Goal: Task Accomplishment & Management: Manage account settings

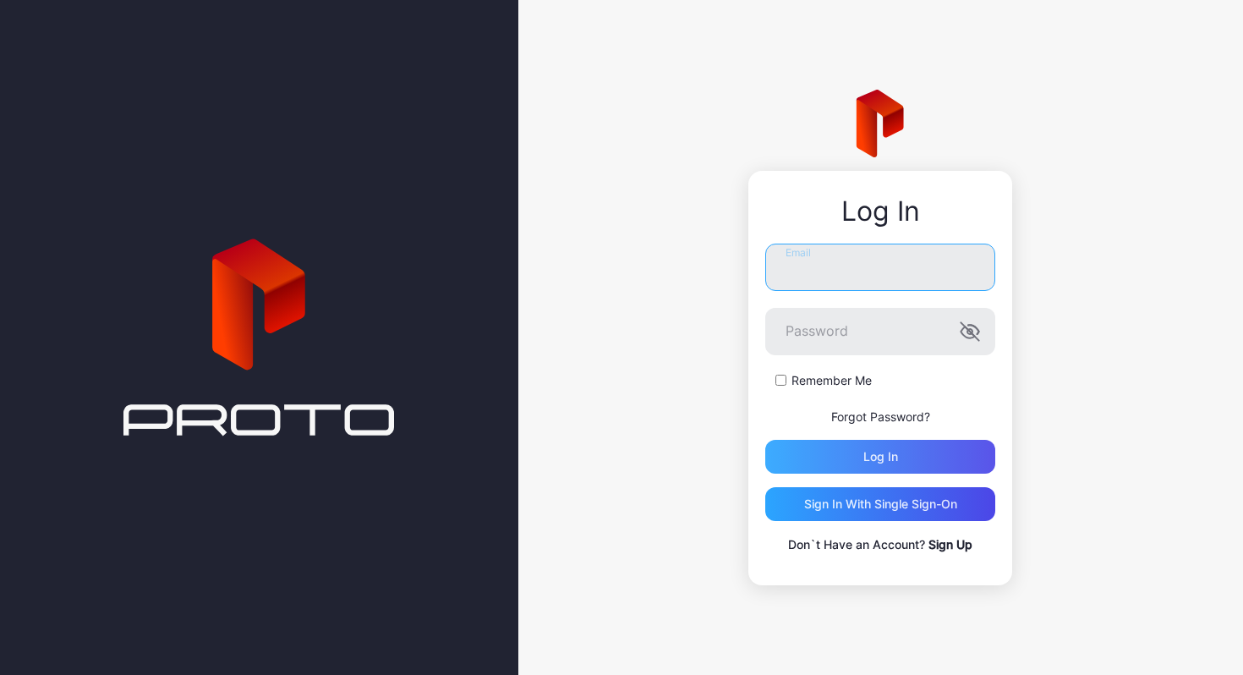
type input "**********"
click at [888, 455] on div "Log in" at bounding box center [880, 457] width 35 height 14
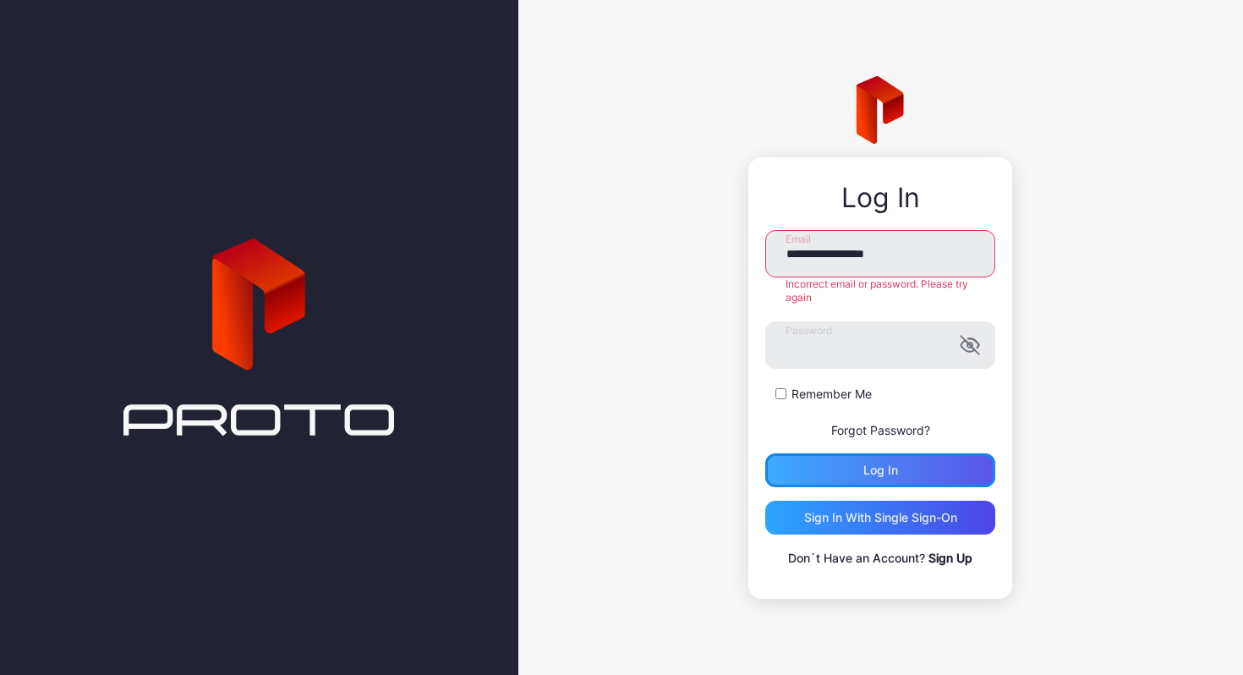
click at [888, 455] on div "Log in" at bounding box center [880, 470] width 230 height 34
click at [910, 426] on link "Forgot Password?" at bounding box center [880, 430] width 99 height 14
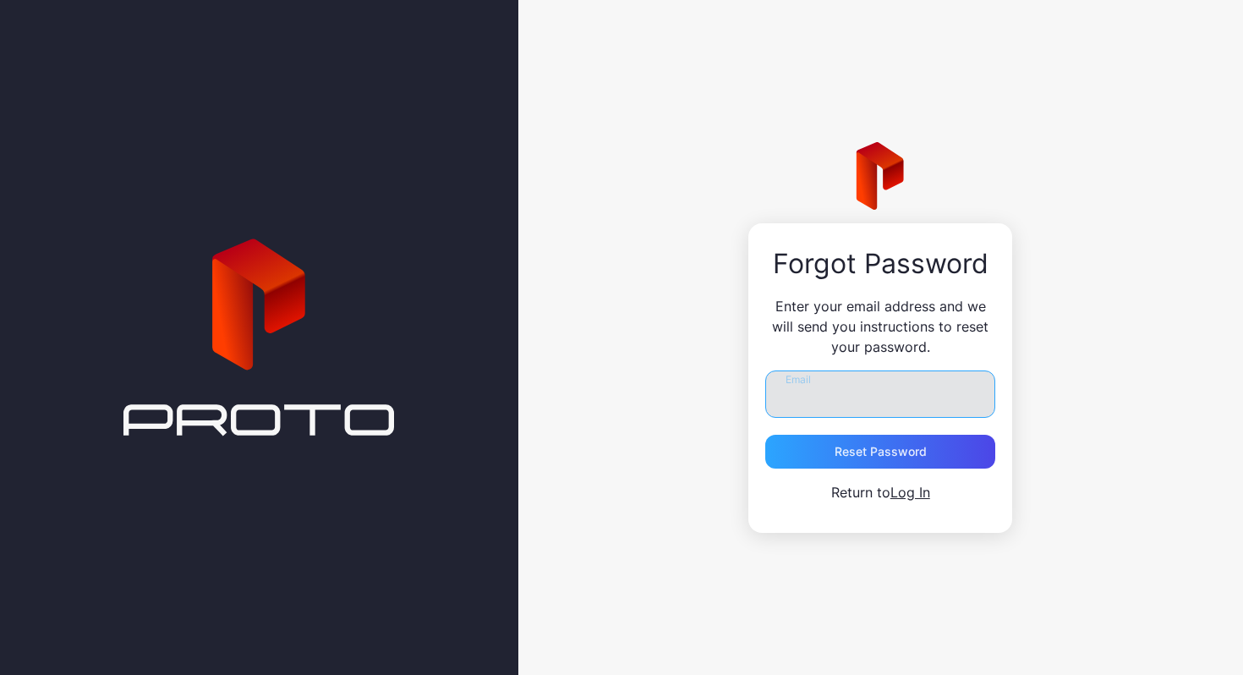
click at [891, 396] on input "Email" at bounding box center [880, 393] width 230 height 47
type input "**********"
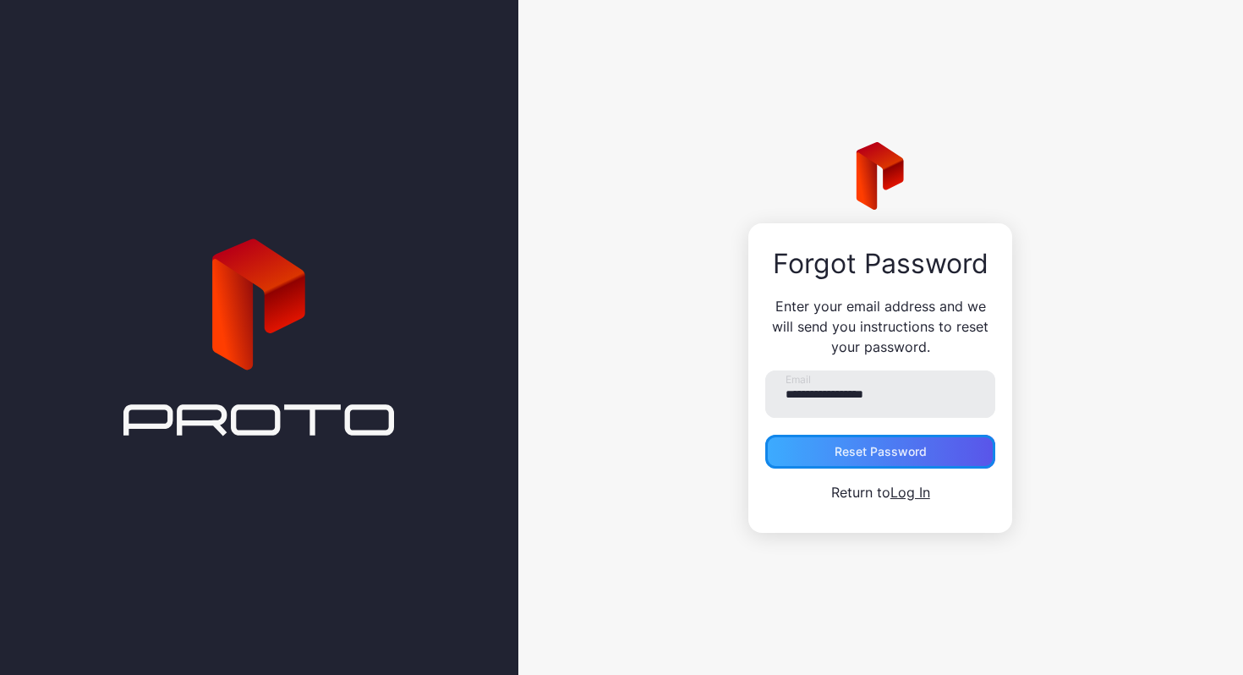
click at [902, 452] on div "Reset Password" at bounding box center [881, 452] width 92 height 14
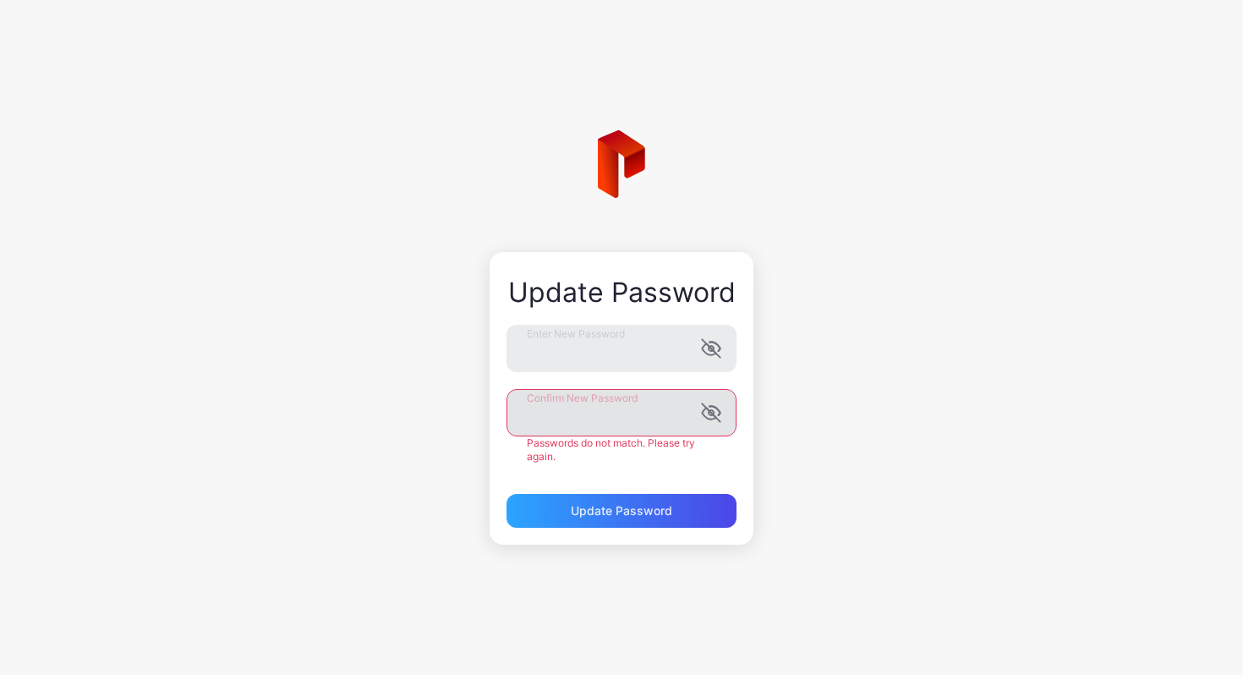
click at [716, 428] on label "Confirm New Password" at bounding box center [622, 412] width 230 height 47
click at [714, 415] on icon "button" at bounding box center [711, 413] width 18 height 18
click at [709, 343] on icon "button" at bounding box center [711, 348] width 20 height 20
click at [631, 510] on div "Update Password" at bounding box center [621, 511] width 101 height 14
click at [627, 517] on div "Update Password Enter New Password Confirm New Password Passwords do not match.…" at bounding box center [622, 398] width 264 height 293
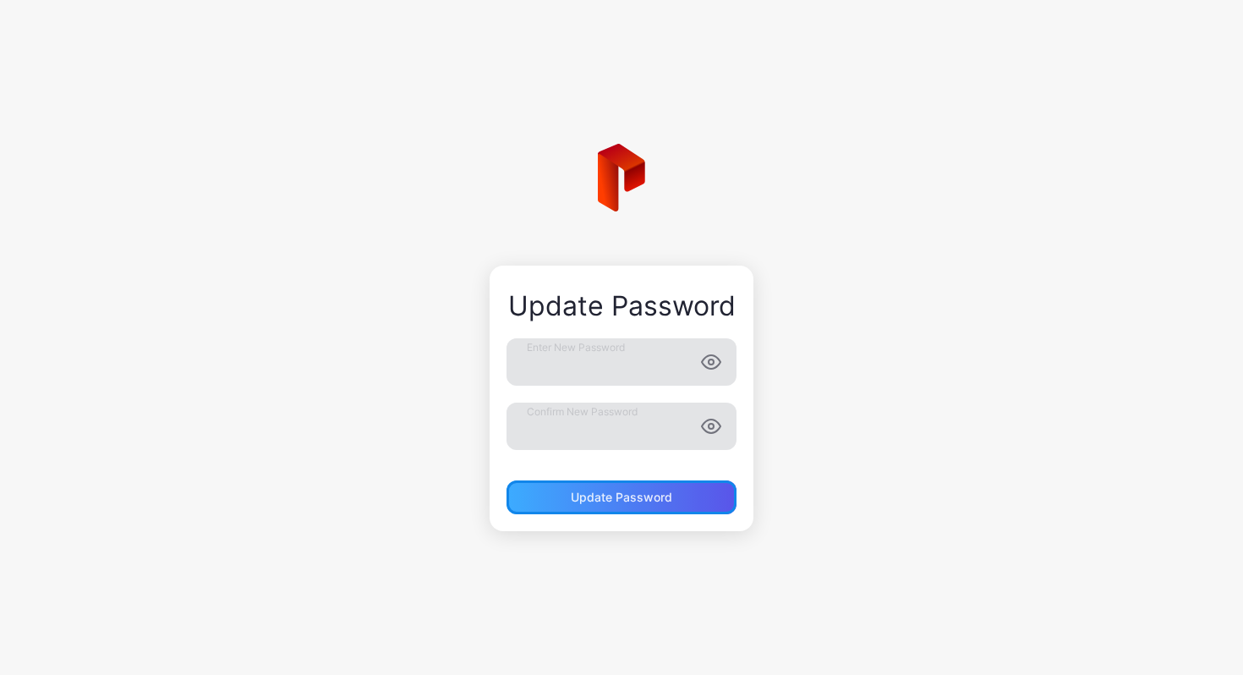
click at [633, 495] on button "Update Password" at bounding box center [622, 497] width 230 height 34
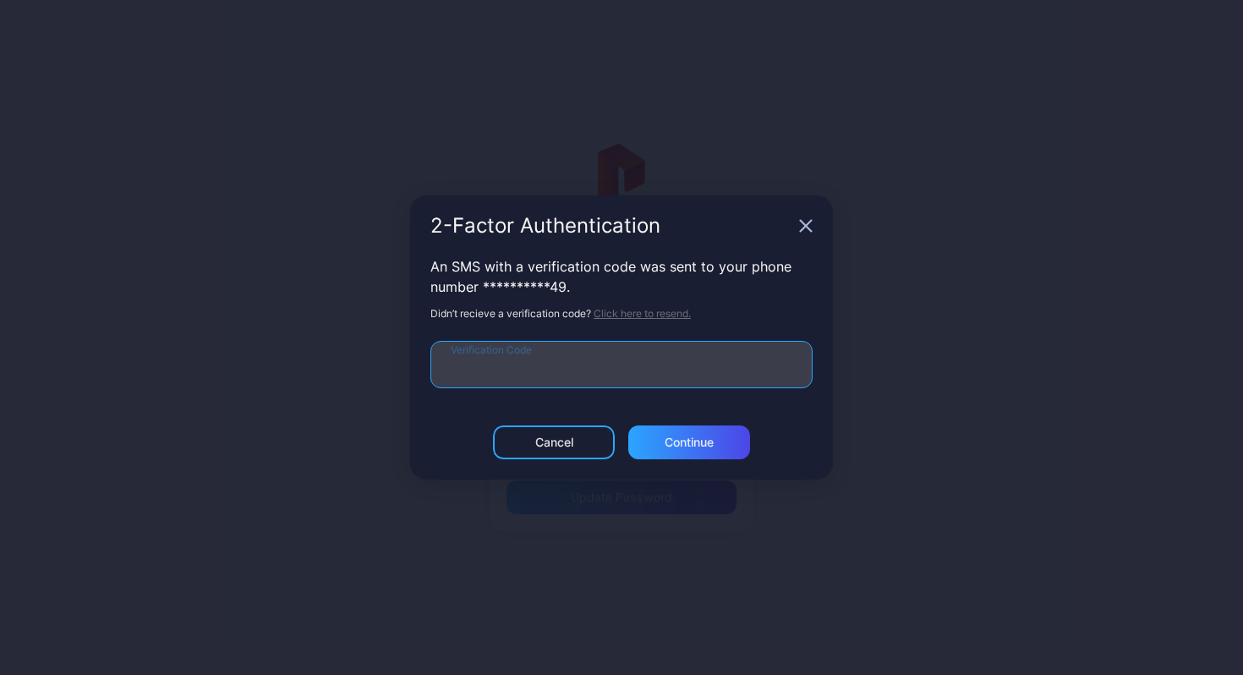
click at [692, 360] on input "Verification Code" at bounding box center [621, 364] width 382 height 47
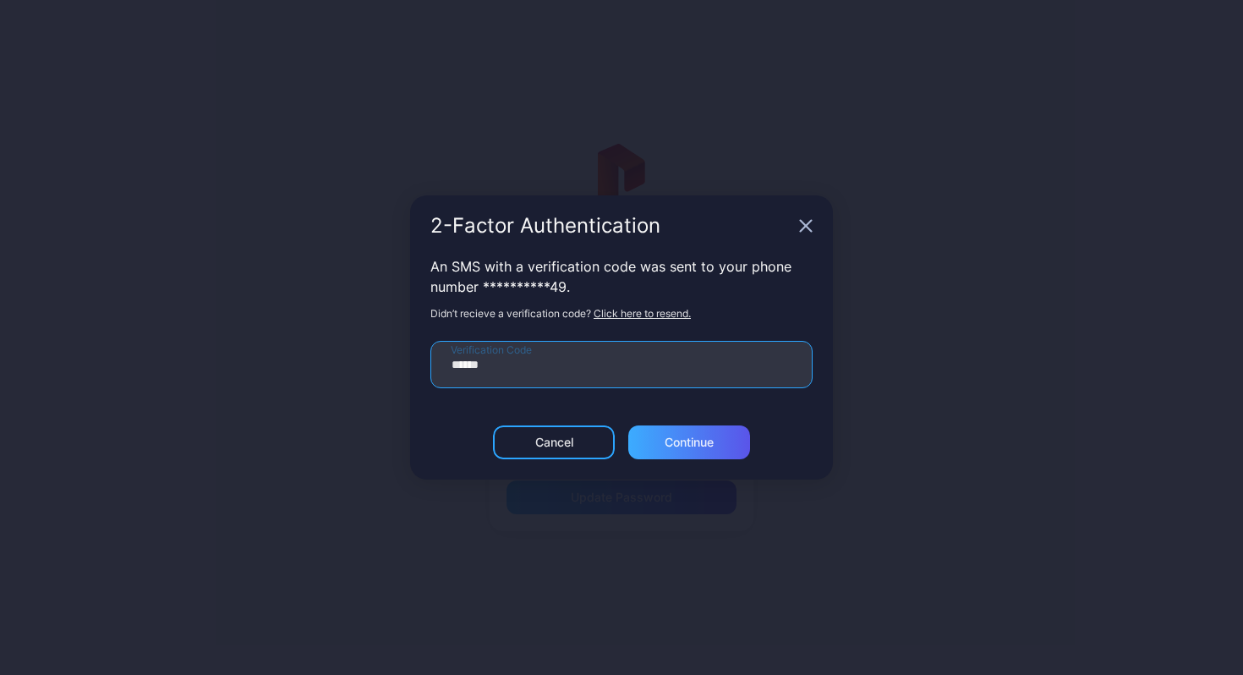
type input "******"
click at [709, 441] on div "Continue" at bounding box center [689, 442] width 49 height 14
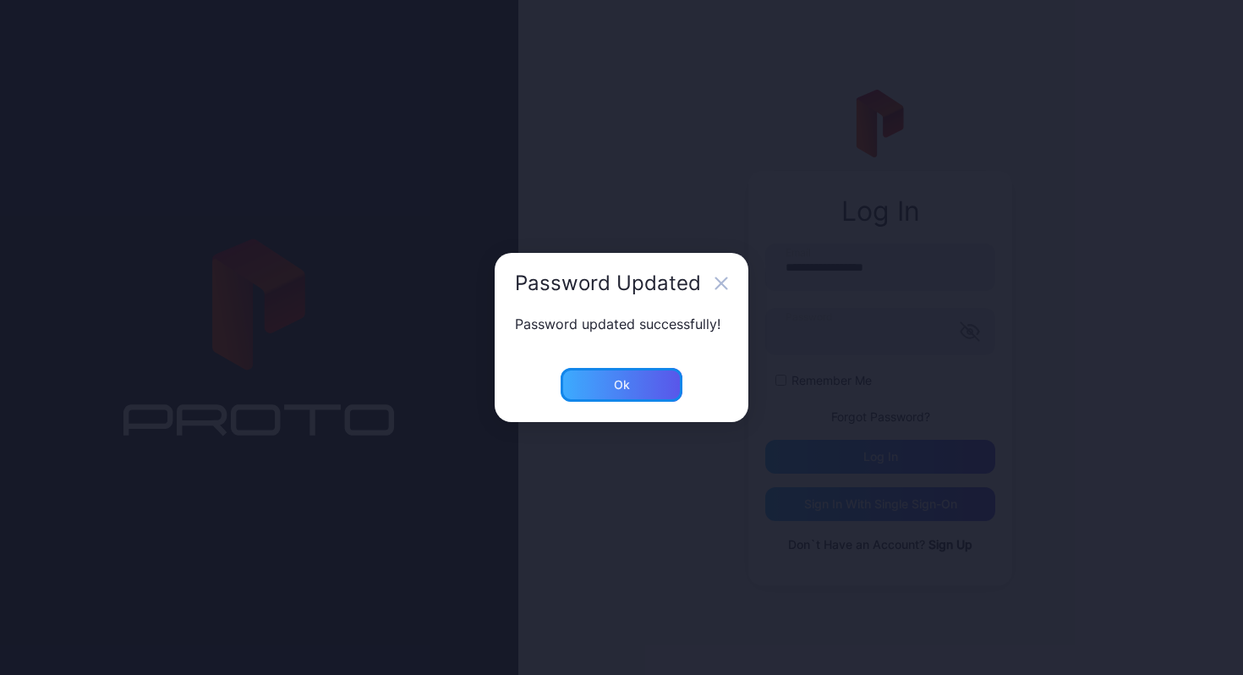
click at [647, 382] on div "Ok" at bounding box center [622, 385] width 122 height 34
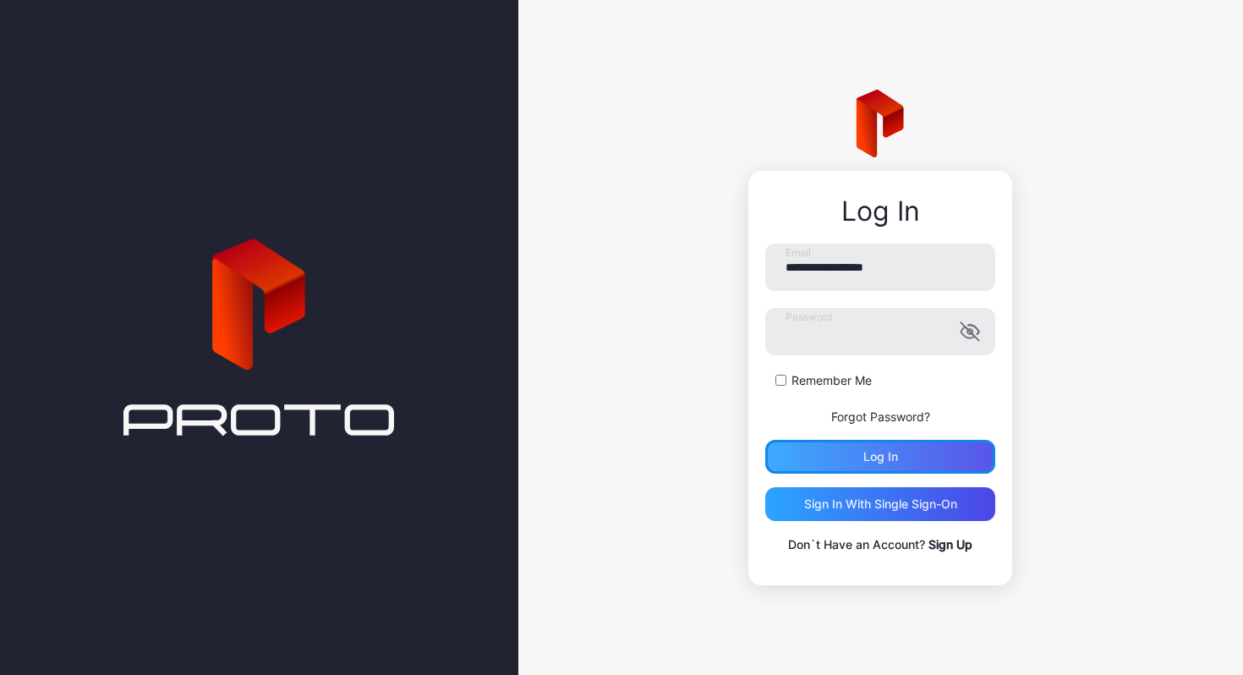
click at [898, 457] on div "Log in" at bounding box center [880, 457] width 230 height 34
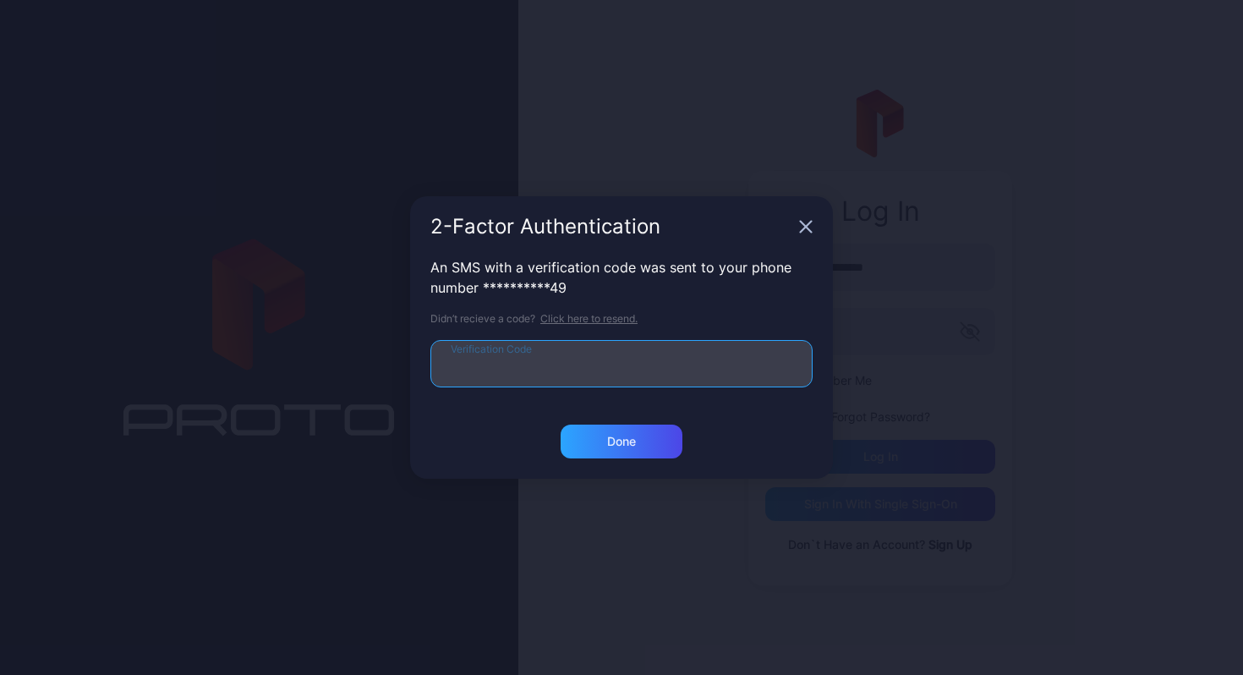
click at [685, 370] on input "Verification Code" at bounding box center [621, 363] width 382 height 47
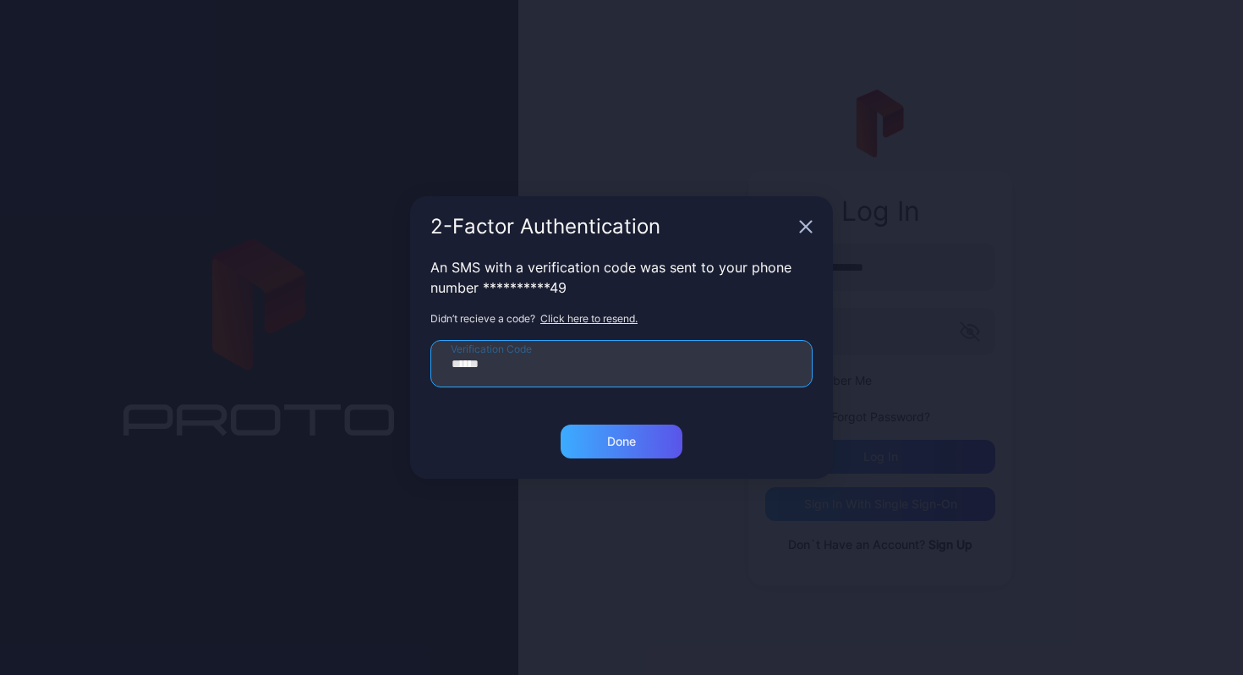
type input "******"
click at [630, 440] on div "Done" at bounding box center [621, 442] width 29 height 14
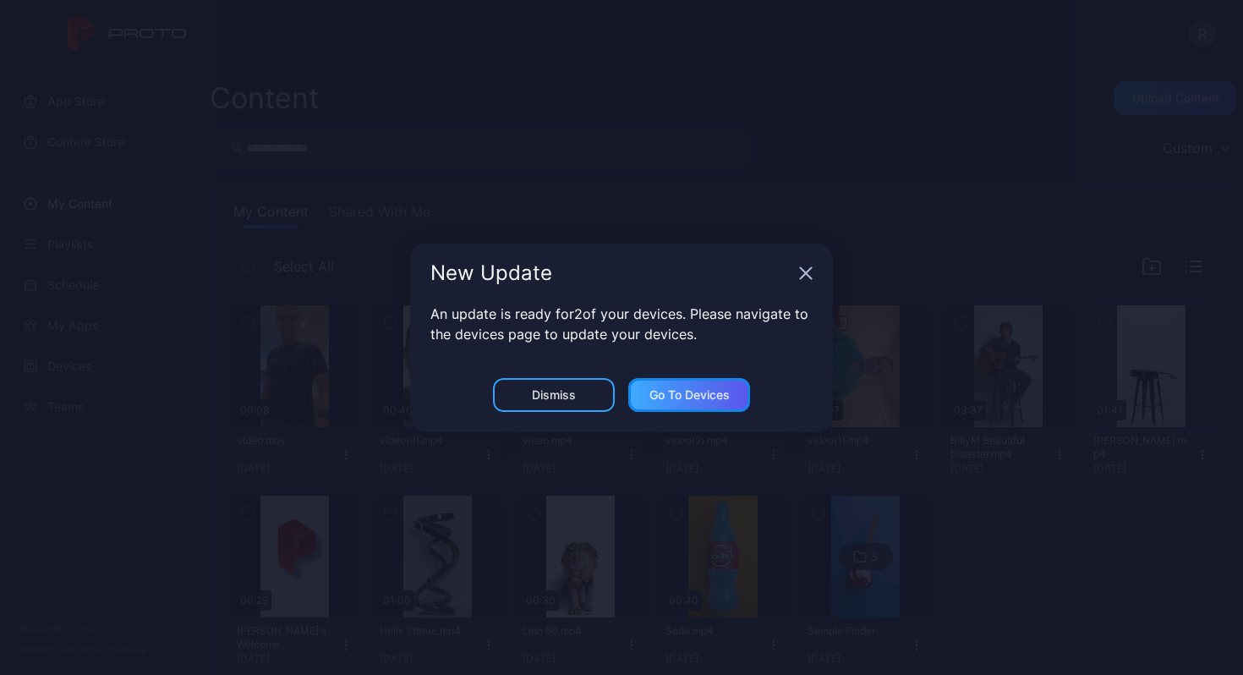
click at [675, 391] on div "Go to devices" at bounding box center [689, 395] width 80 height 14
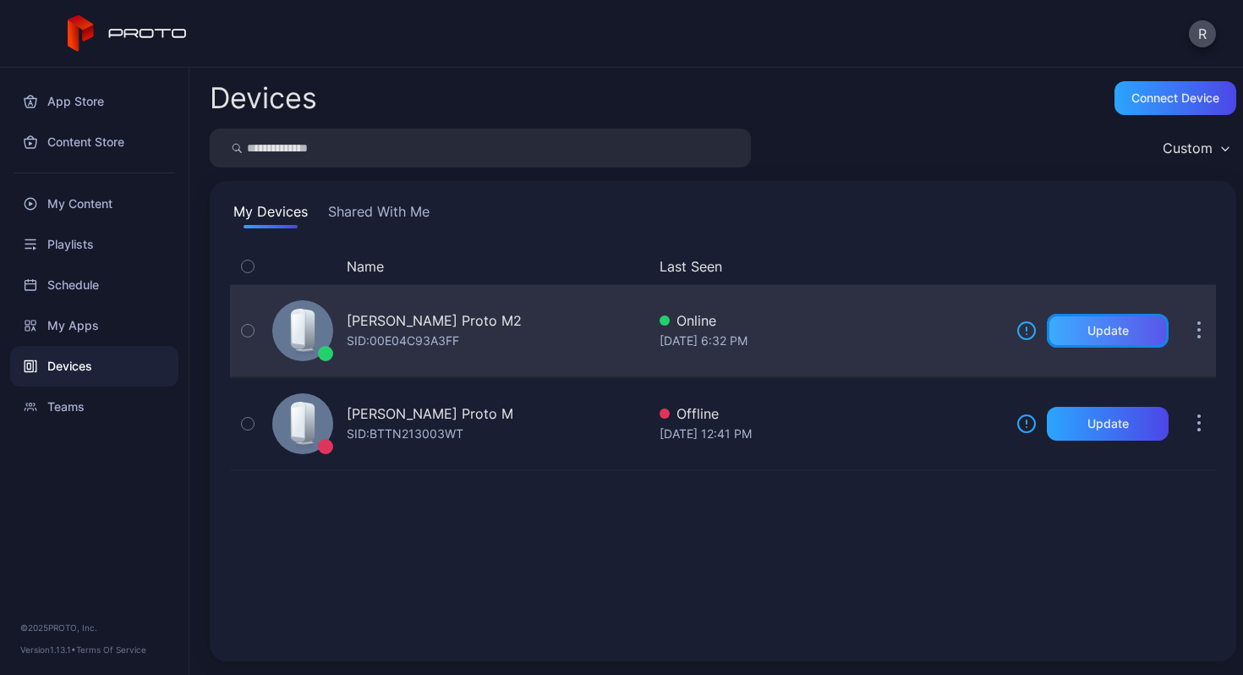
click at [1088, 324] on div "Update" at bounding box center [1107, 331] width 41 height 14
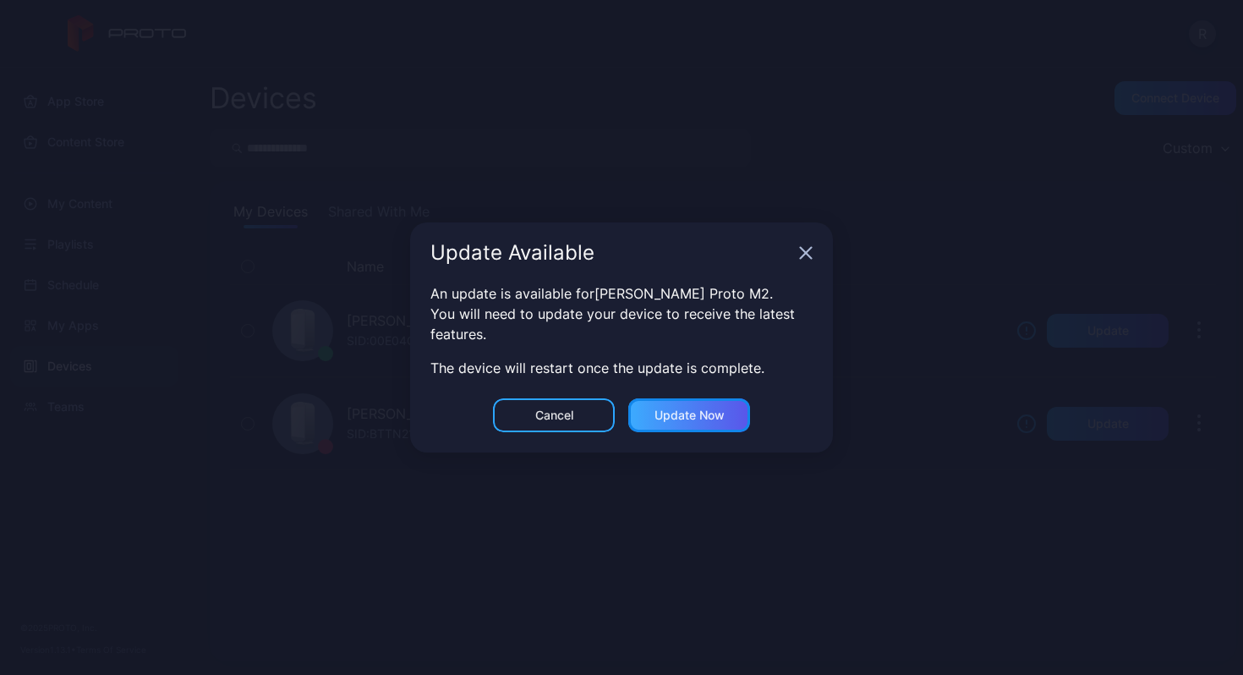
click at [716, 415] on div "Update now" at bounding box center [690, 415] width 70 height 14
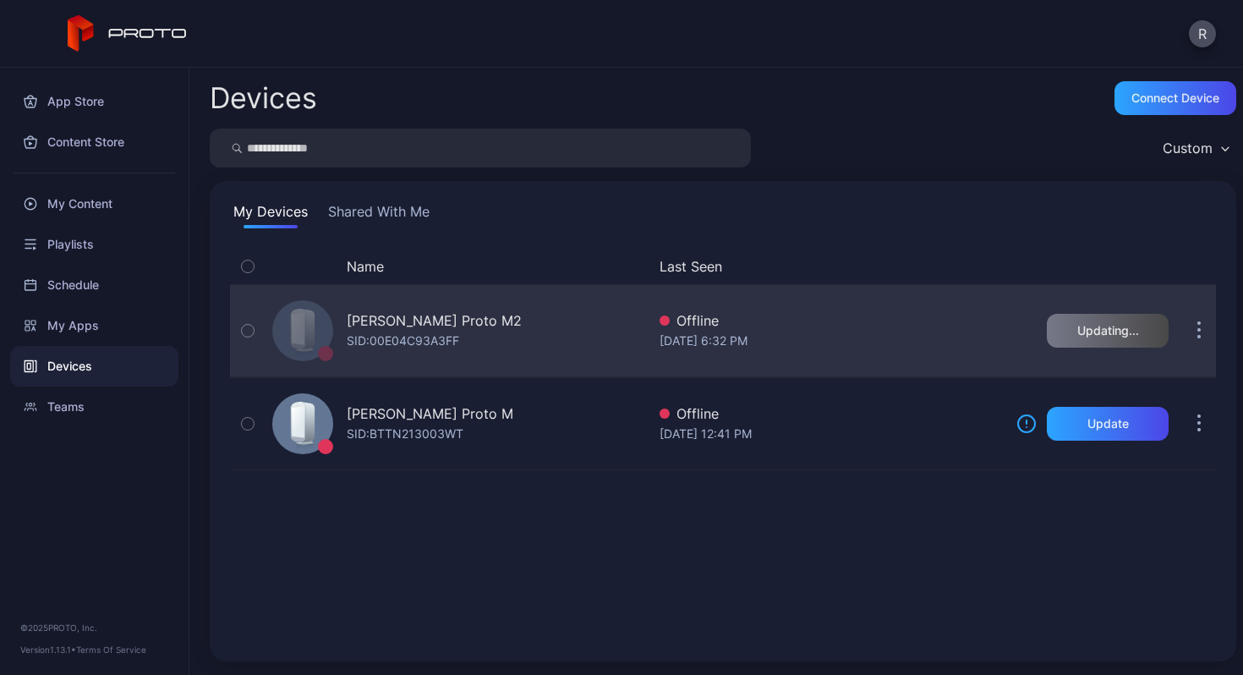
click at [256, 333] on button "button" at bounding box center [248, 330] width 36 height 91
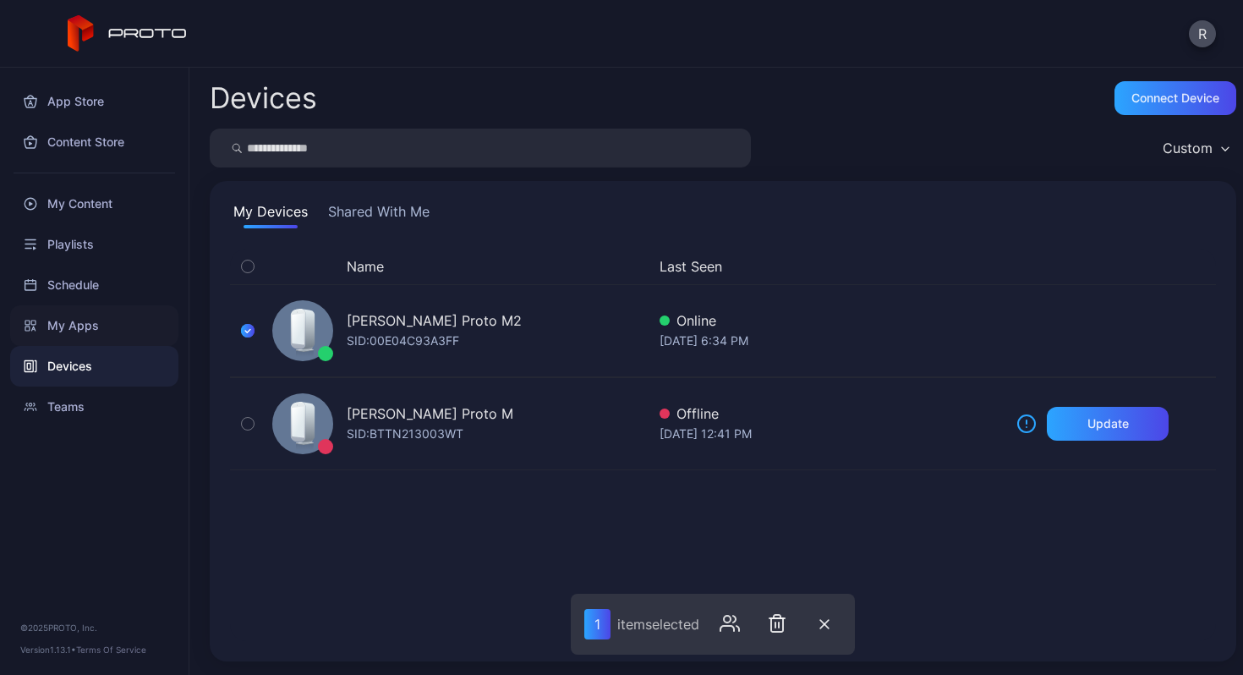
click at [67, 323] on div "My Apps" at bounding box center [94, 325] width 168 height 41
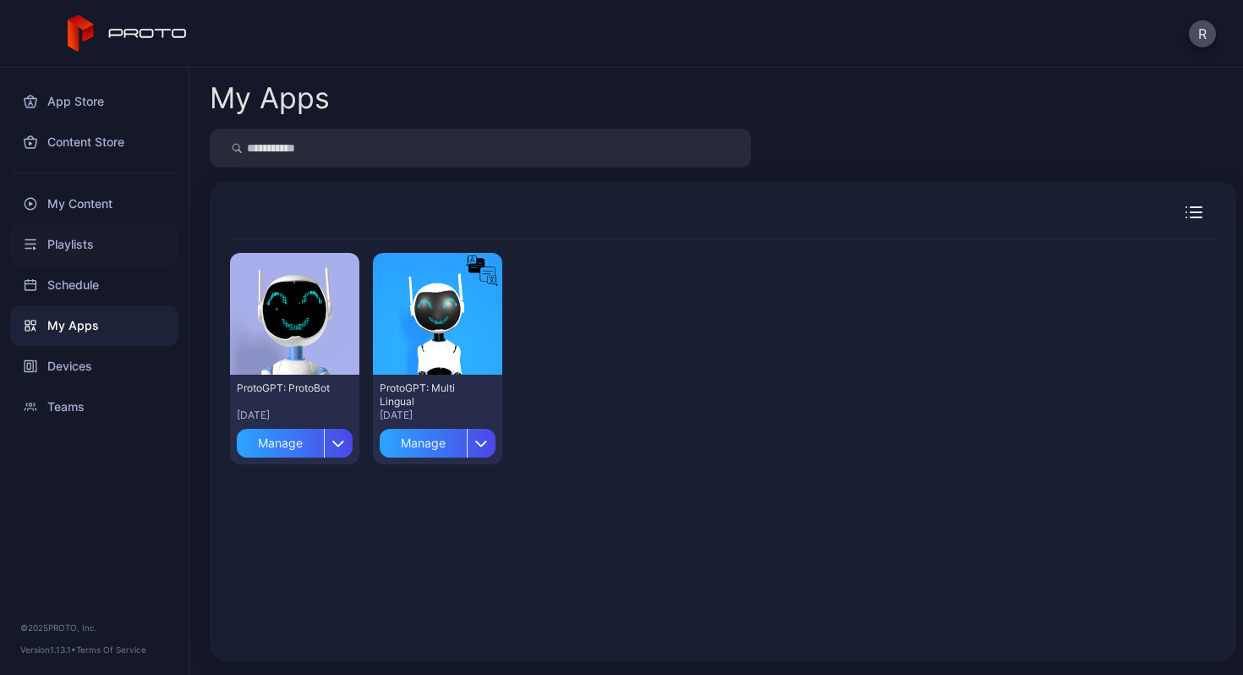
click at [88, 245] on div "Playlists" at bounding box center [94, 244] width 168 height 41
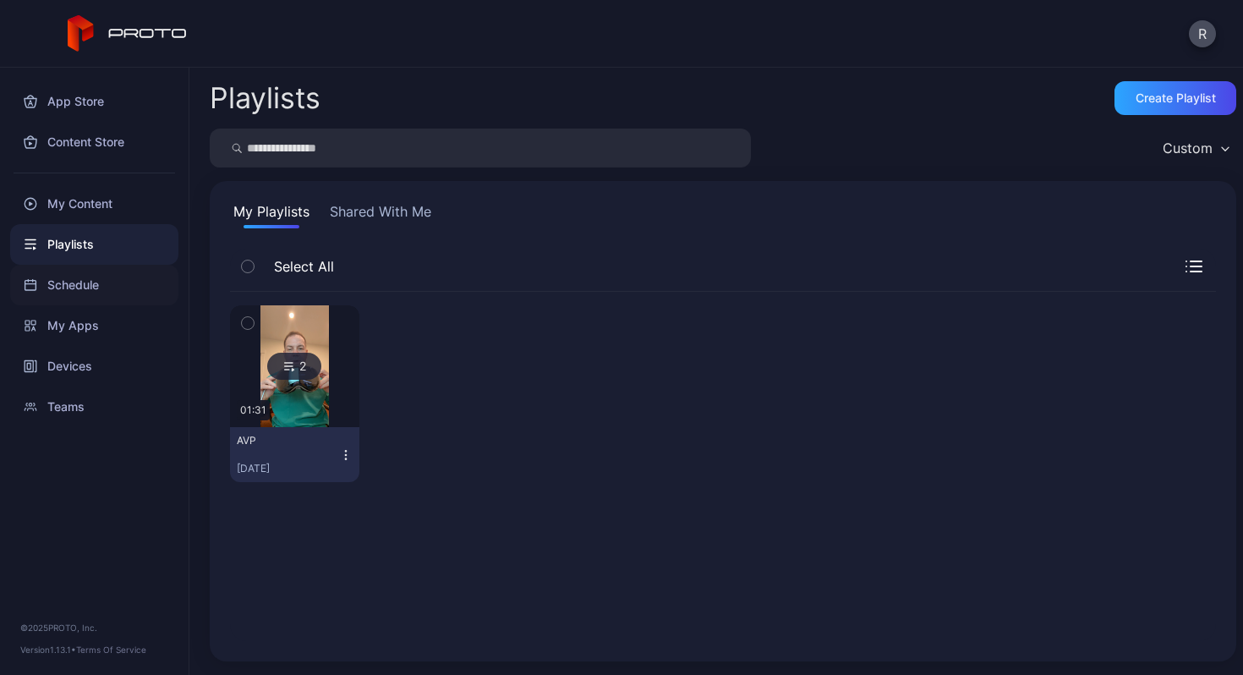
click at [77, 285] on div "Schedule" at bounding box center [94, 285] width 168 height 41
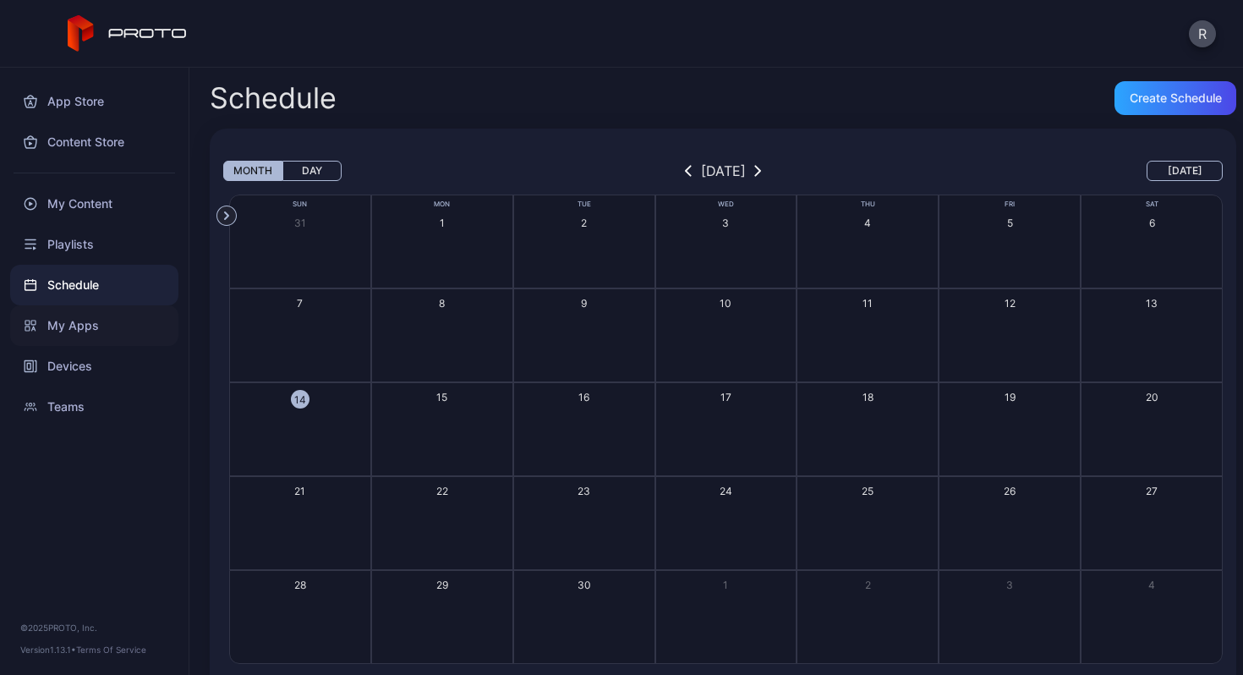
click at [79, 326] on div "My Apps" at bounding box center [94, 325] width 168 height 41
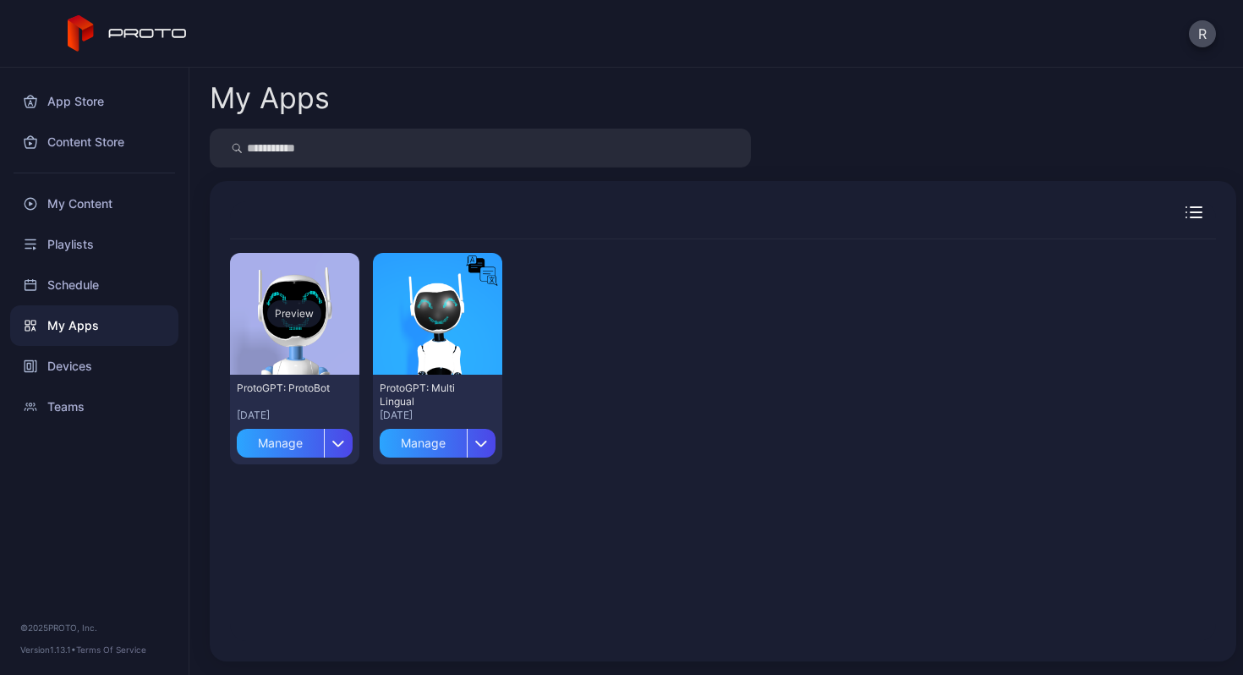
click at [309, 339] on div "Preview" at bounding box center [294, 314] width 129 height 122
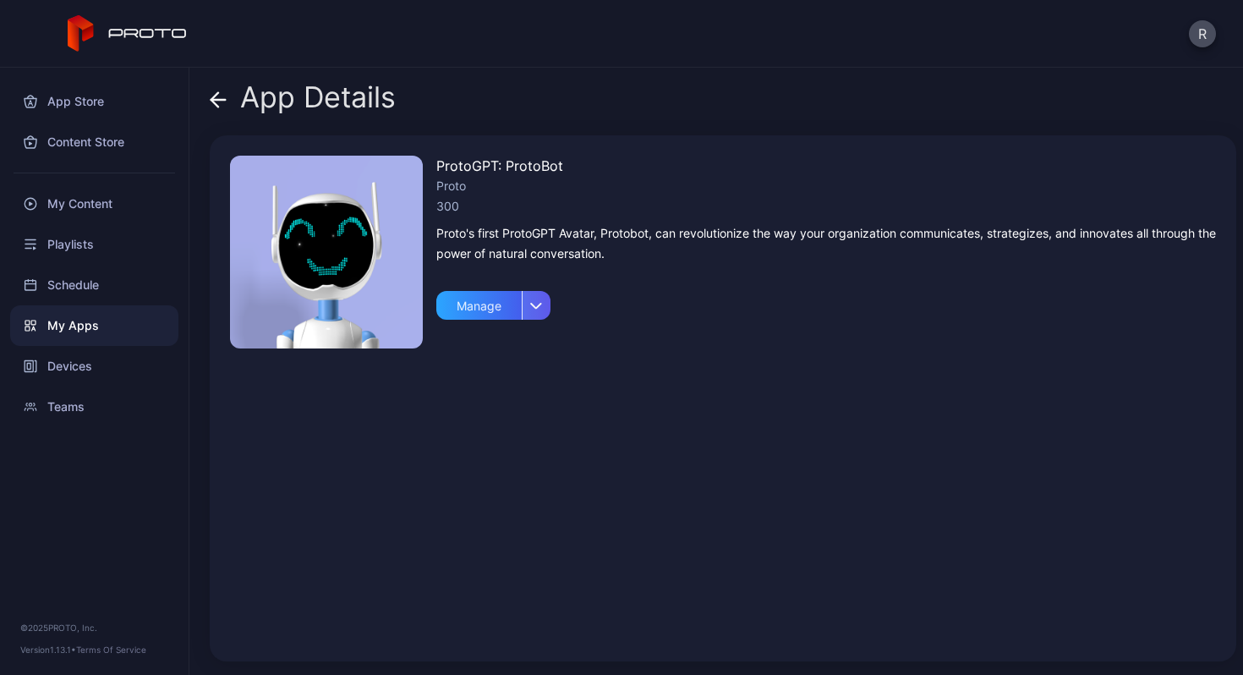
click at [540, 303] on icon "button" at bounding box center [537, 305] width 10 height 5
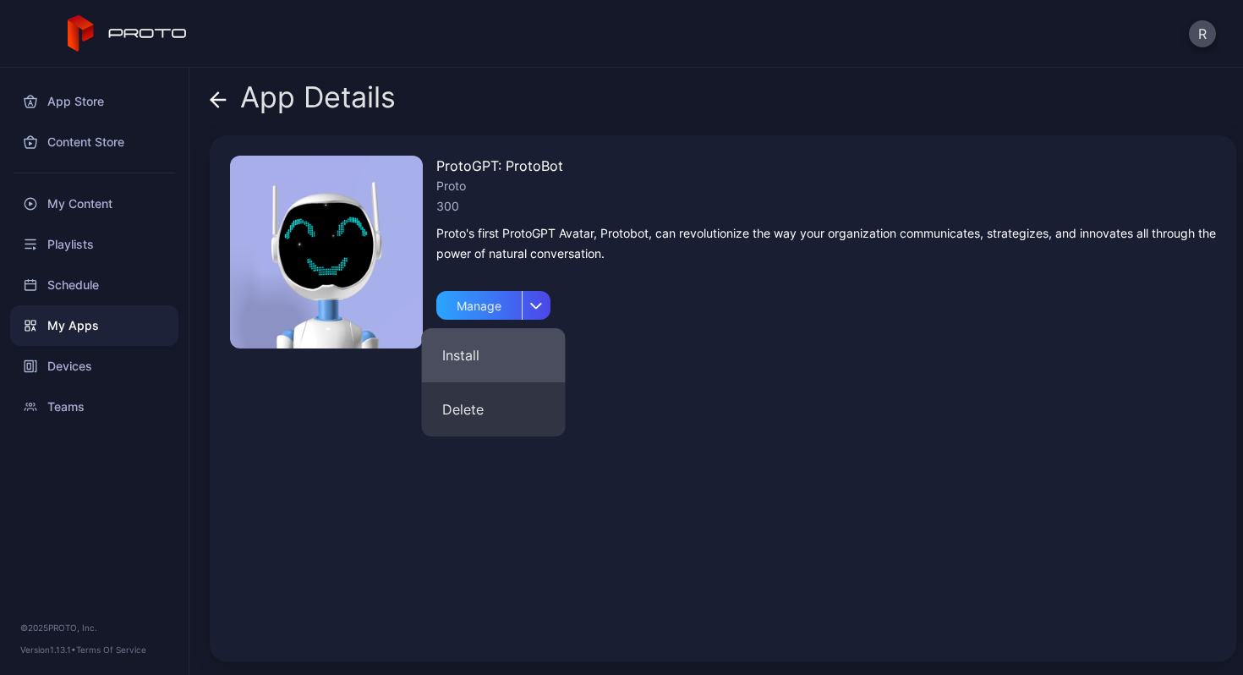
click at [474, 354] on button "Install" at bounding box center [494, 355] width 144 height 54
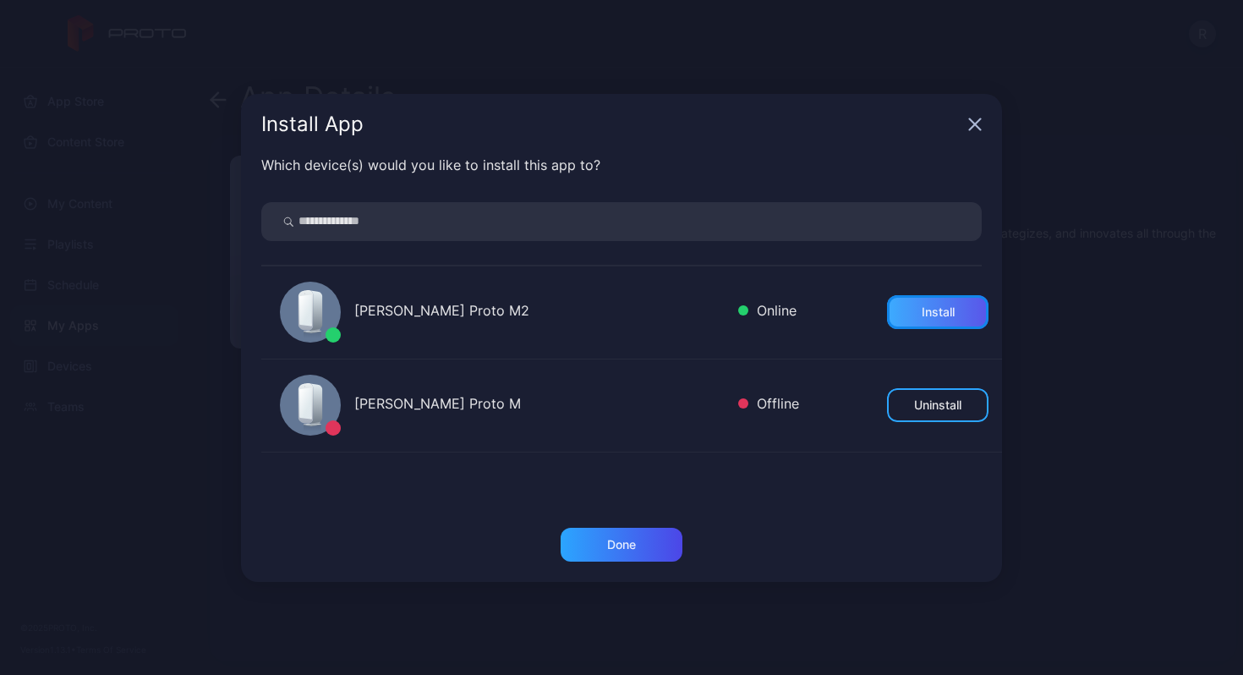
click at [928, 303] on div "Install" at bounding box center [937, 312] width 101 height 34
click at [512, 311] on div "[PERSON_NAME] Proto M2" at bounding box center [539, 312] width 370 height 25
click at [498, 320] on div "[PERSON_NAME] Proto M2" at bounding box center [539, 312] width 370 height 25
click at [316, 315] on icon at bounding box center [316, 310] width 14 height 41
click at [927, 313] on div "Uninstall" at bounding box center [937, 312] width 47 height 14
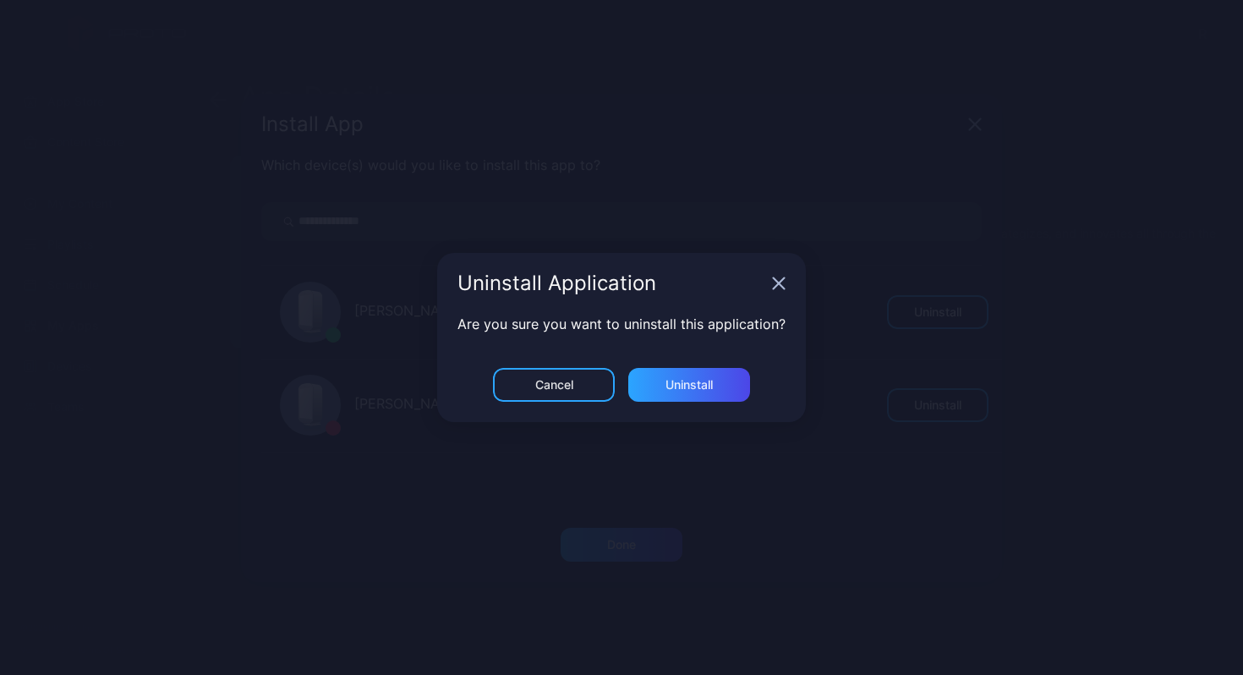
click at [782, 291] on div "Uninstall Application" at bounding box center [621, 283] width 369 height 61
click at [780, 283] on icon "button" at bounding box center [779, 284] width 14 height 14
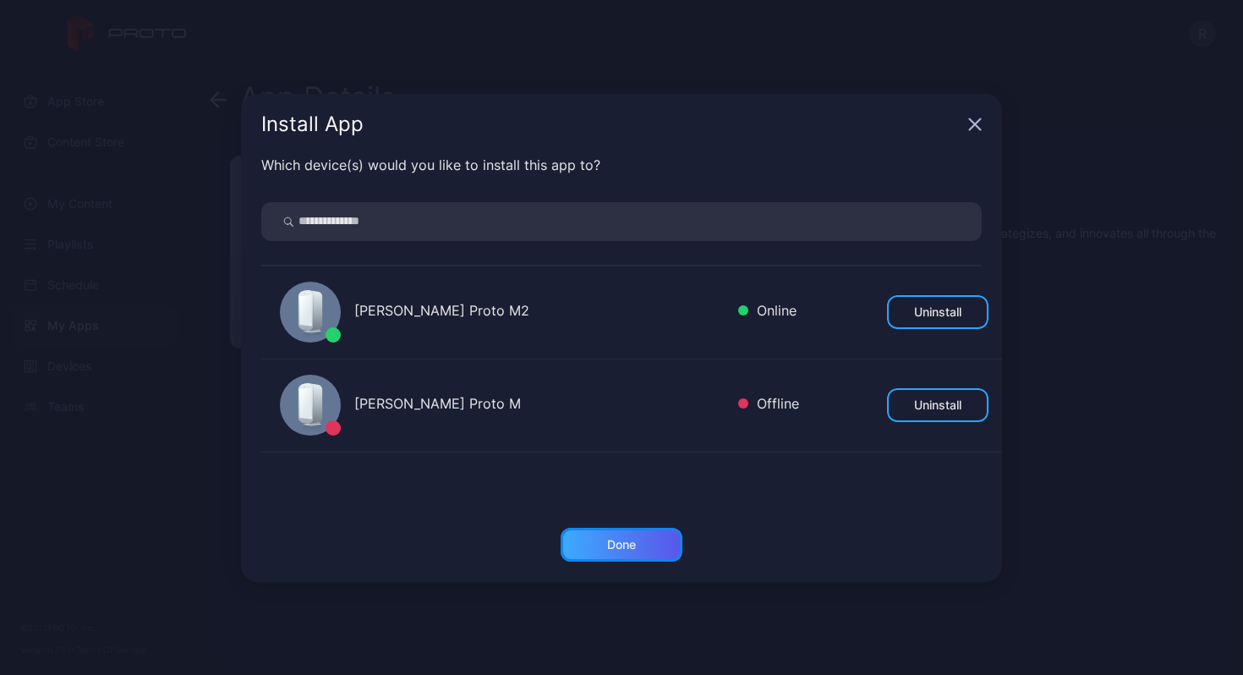
click at [633, 545] on div "Done" at bounding box center [621, 545] width 29 height 14
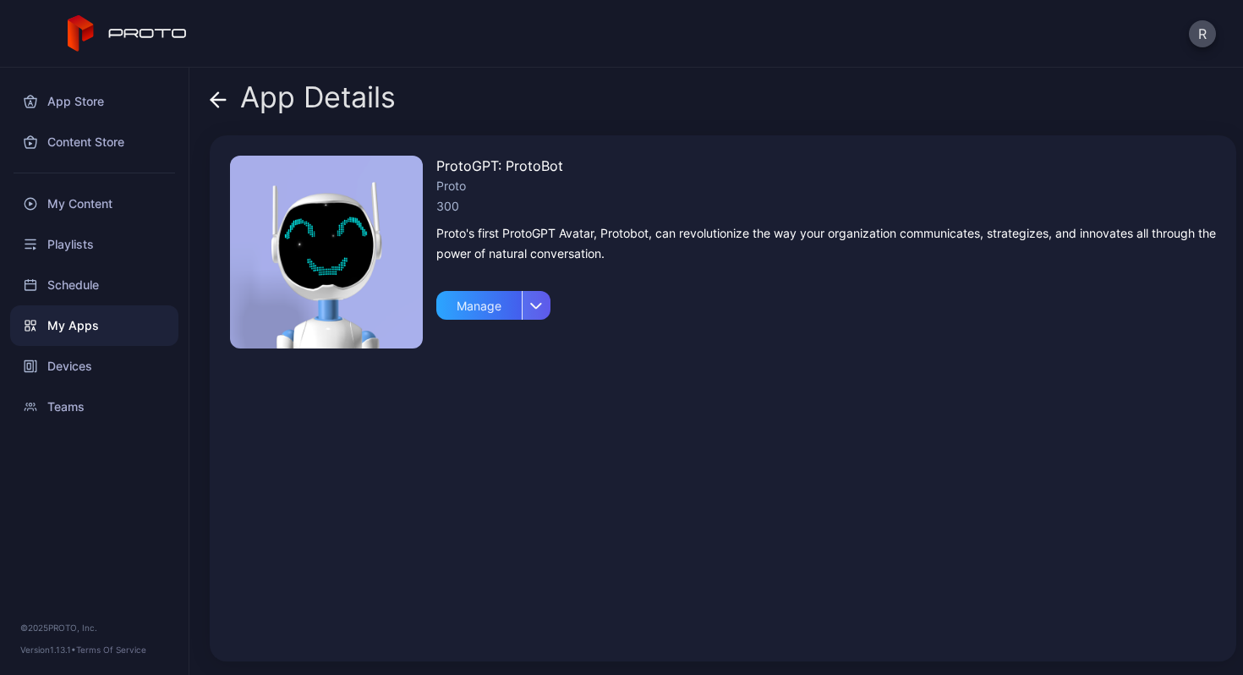
click at [537, 306] on icon "button" at bounding box center [537, 305] width 10 height 5
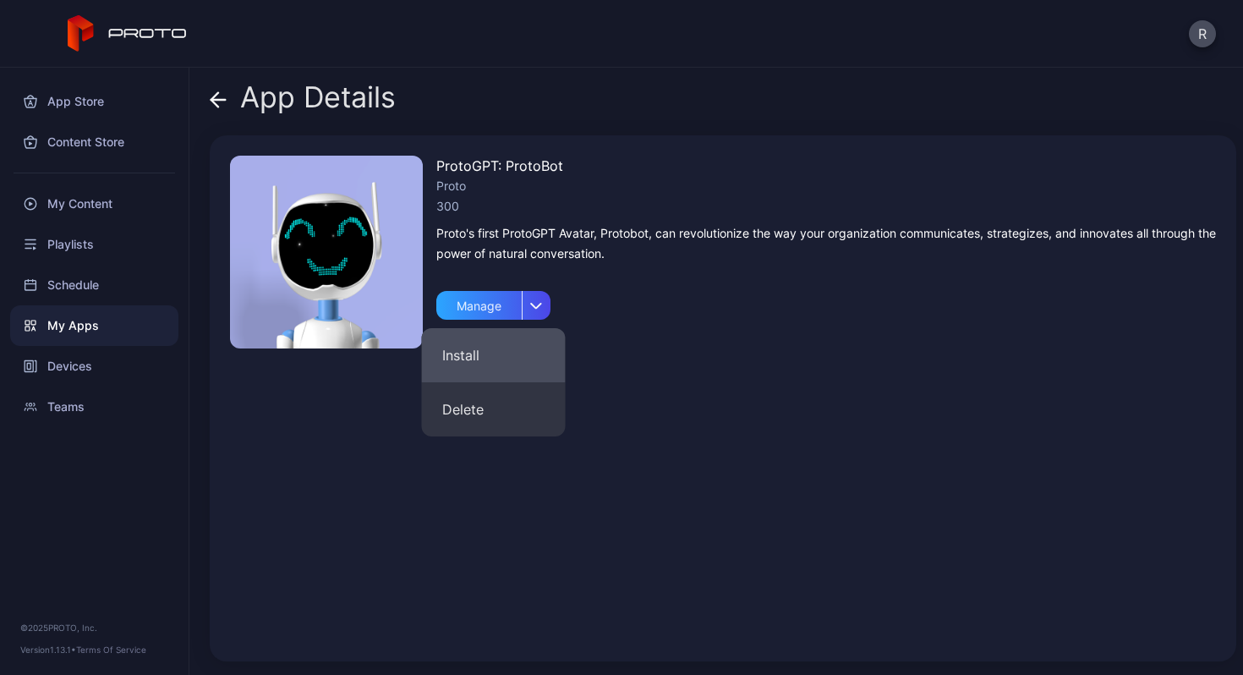
click at [478, 359] on button "Install" at bounding box center [494, 355] width 144 height 54
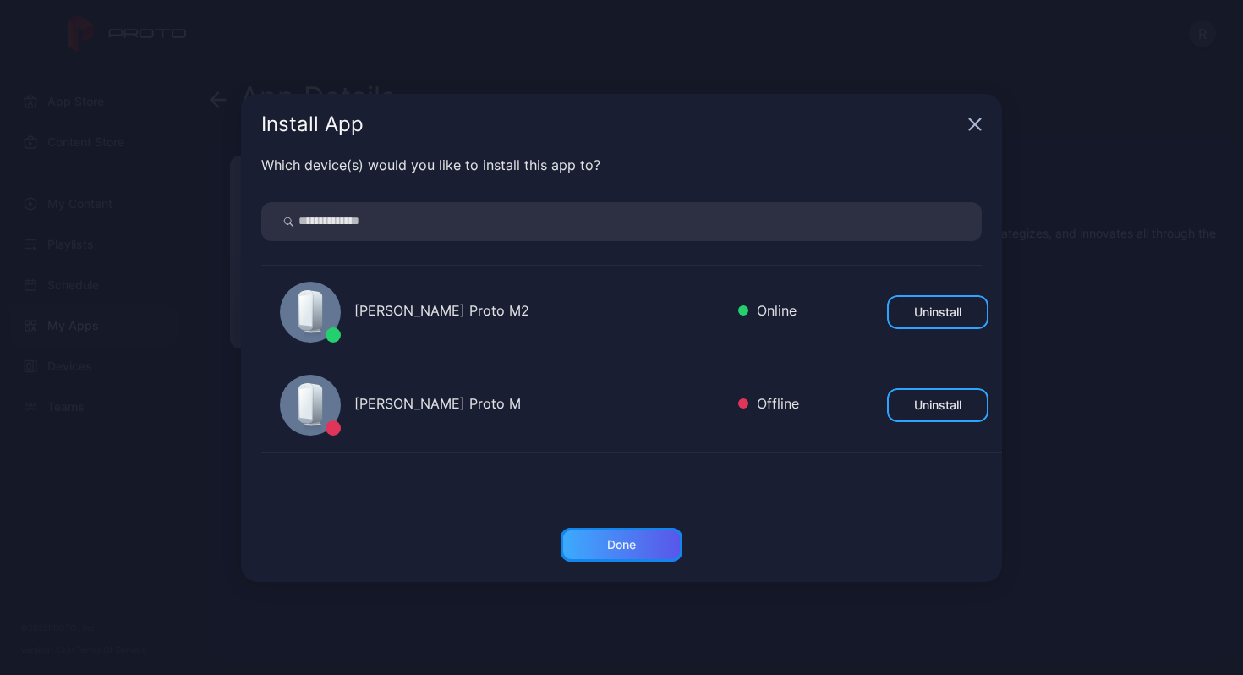
click at [609, 542] on div "Done" at bounding box center [621, 545] width 29 height 14
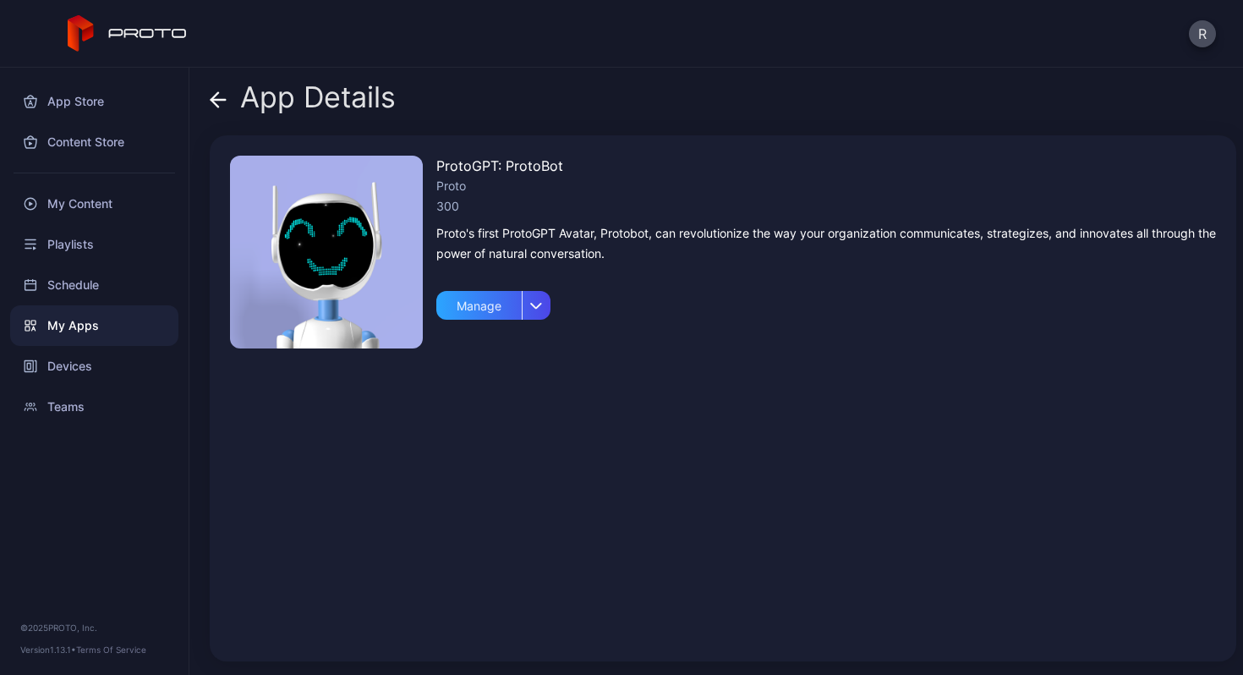
click at [352, 271] on img at bounding box center [326, 252] width 193 height 193
click at [463, 314] on div "Manage" at bounding box center [478, 305] width 85 height 29
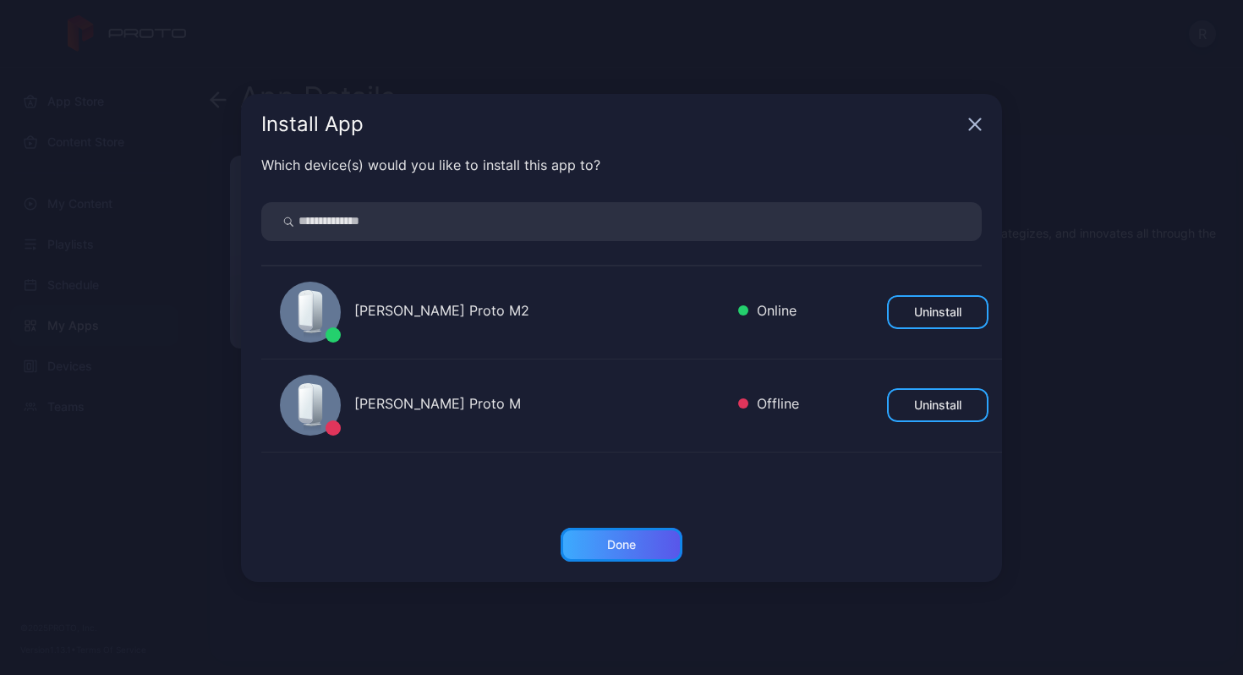
click at [610, 551] on div "Done" at bounding box center [622, 545] width 122 height 34
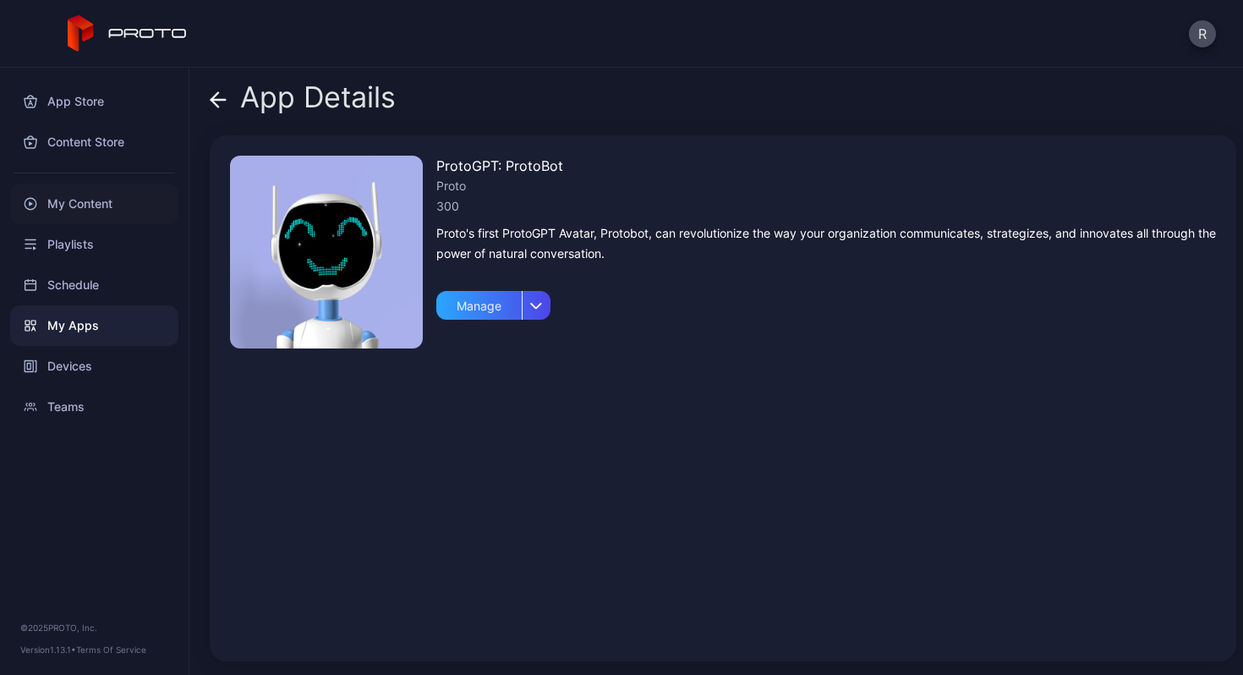
click at [63, 211] on div "My Content" at bounding box center [94, 203] width 168 height 41
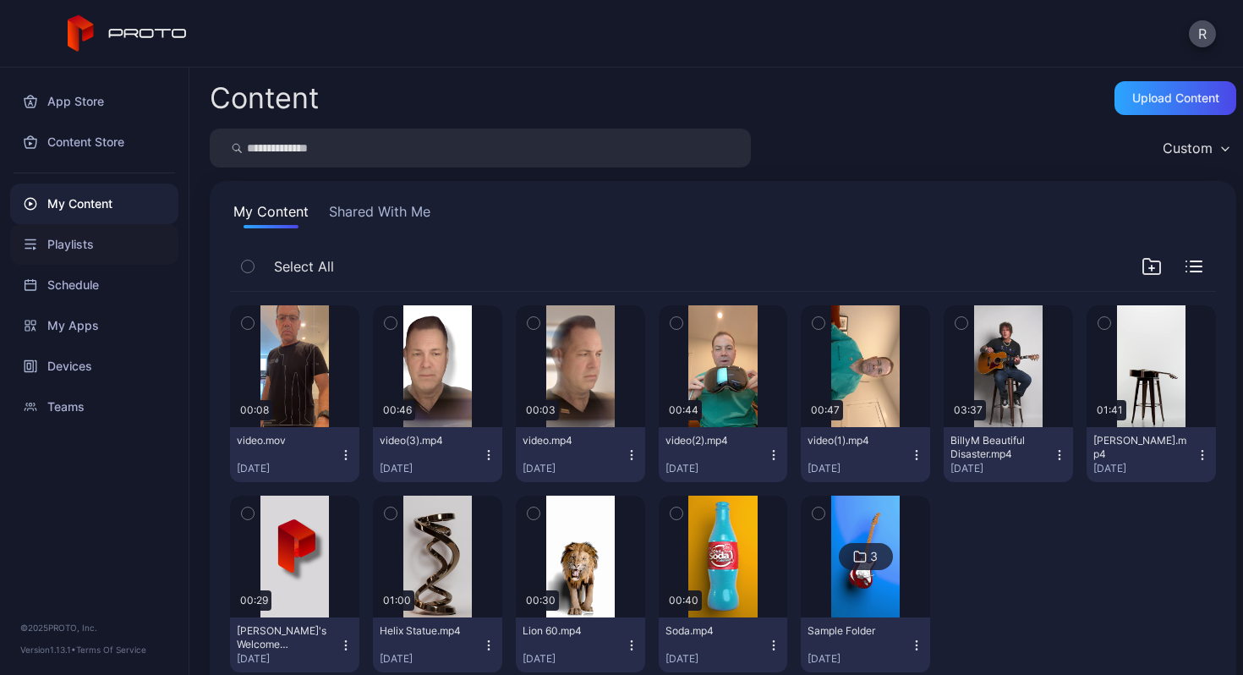
click at [83, 251] on div "Playlists" at bounding box center [94, 244] width 168 height 41
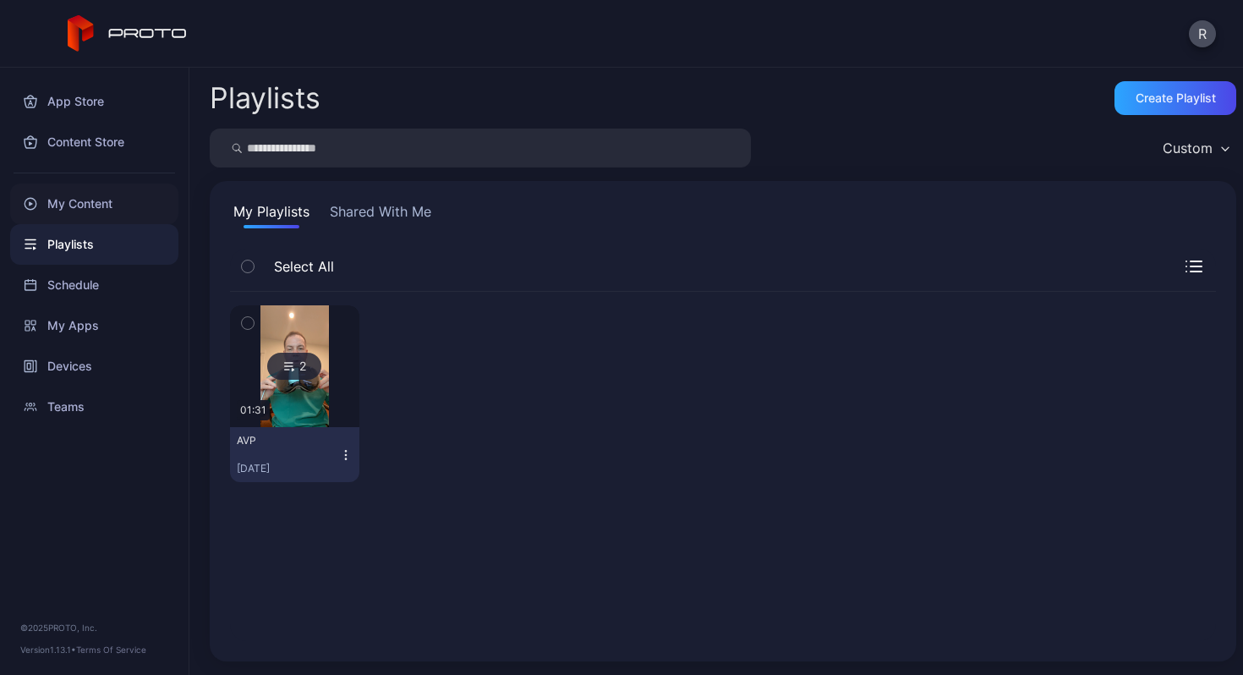
click at [96, 208] on div "My Content" at bounding box center [94, 203] width 168 height 41
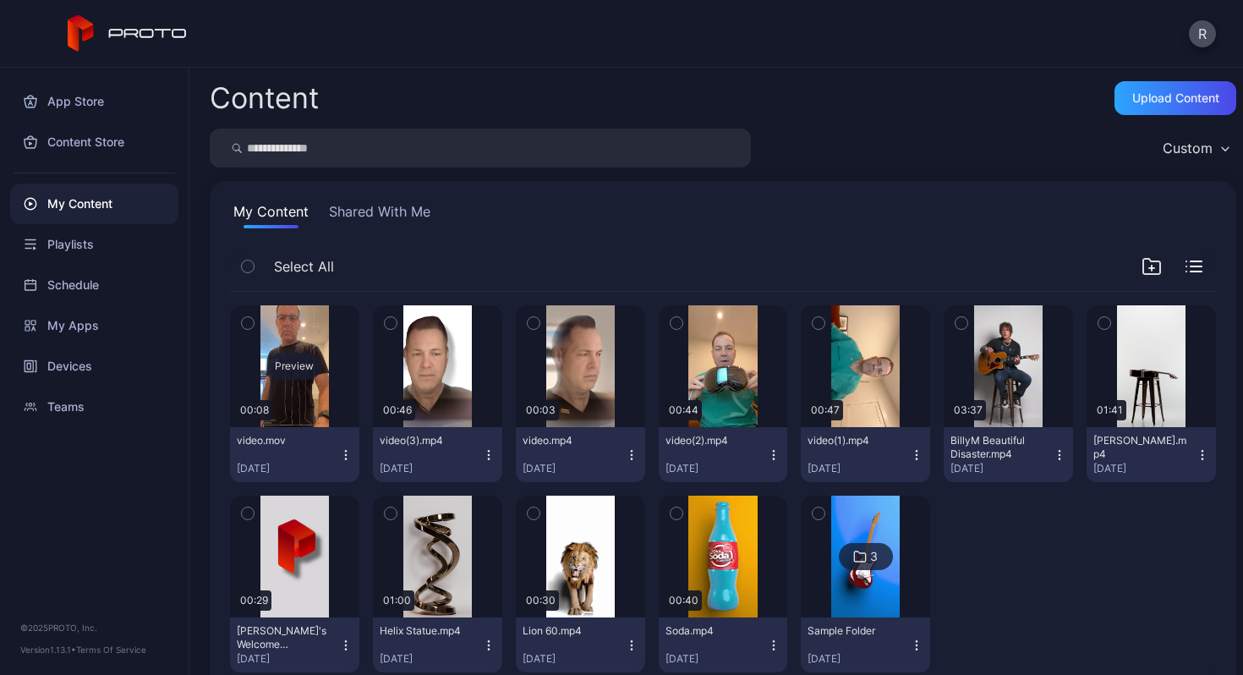
click at [286, 369] on div "Preview" at bounding box center [294, 366] width 54 height 27
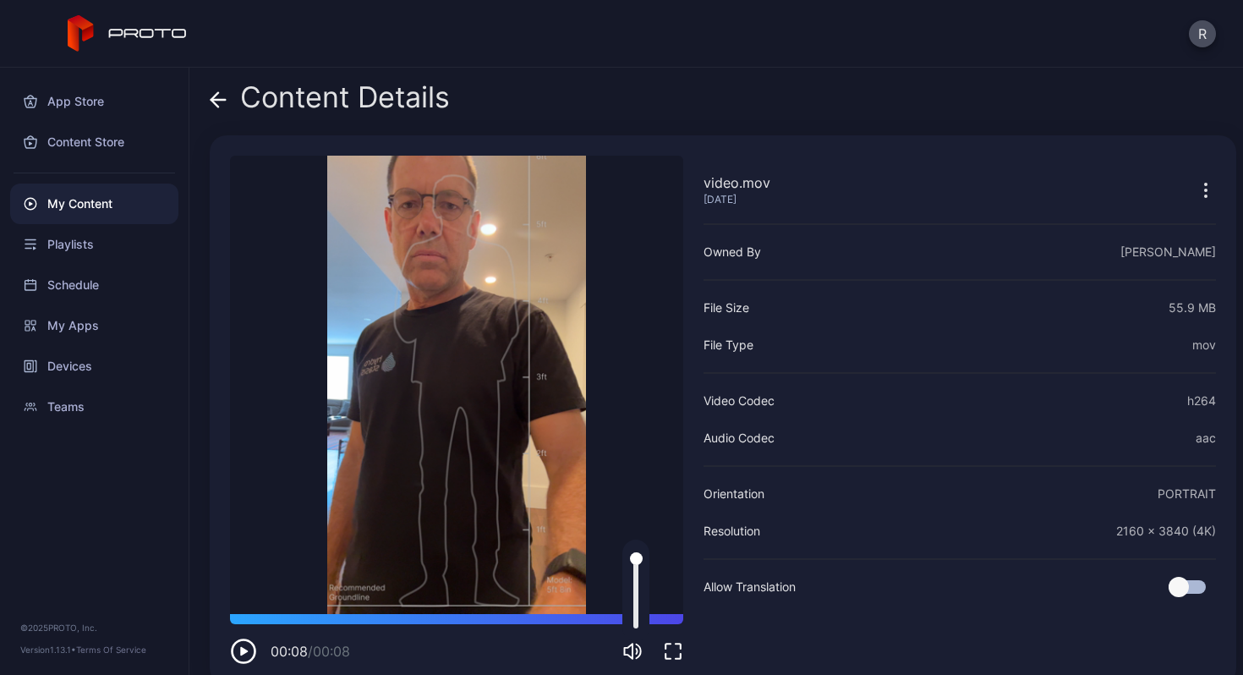
click at [629, 652] on icon "button" at bounding box center [632, 651] width 20 height 20
click at [1196, 191] on icon "button" at bounding box center [1206, 190] width 20 height 20
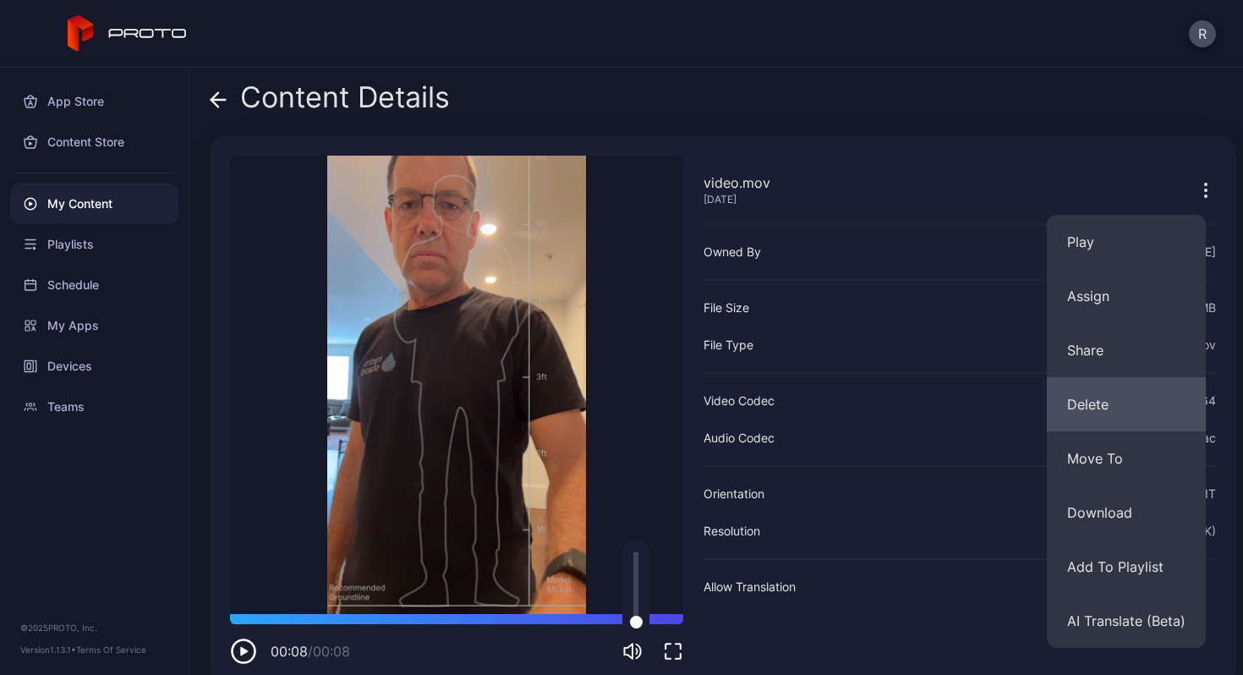
click at [1109, 419] on button "Delete" at bounding box center [1126, 404] width 159 height 54
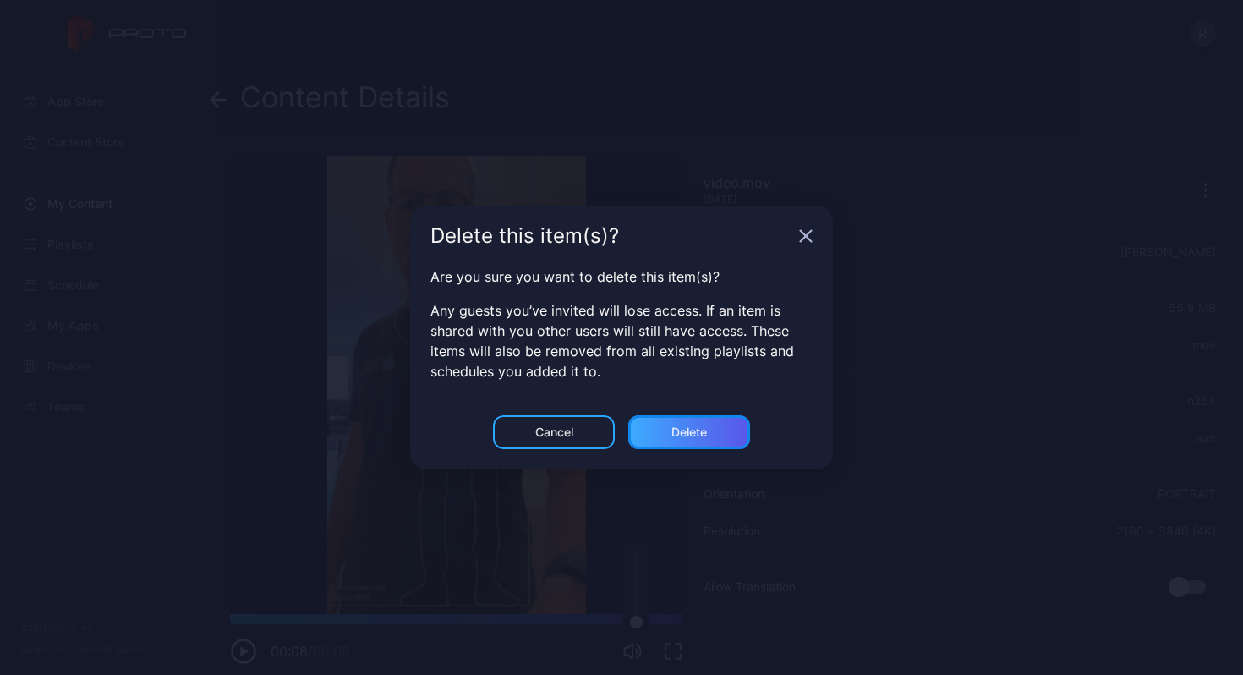
click at [686, 435] on div "Delete" at bounding box center [689, 432] width 36 height 14
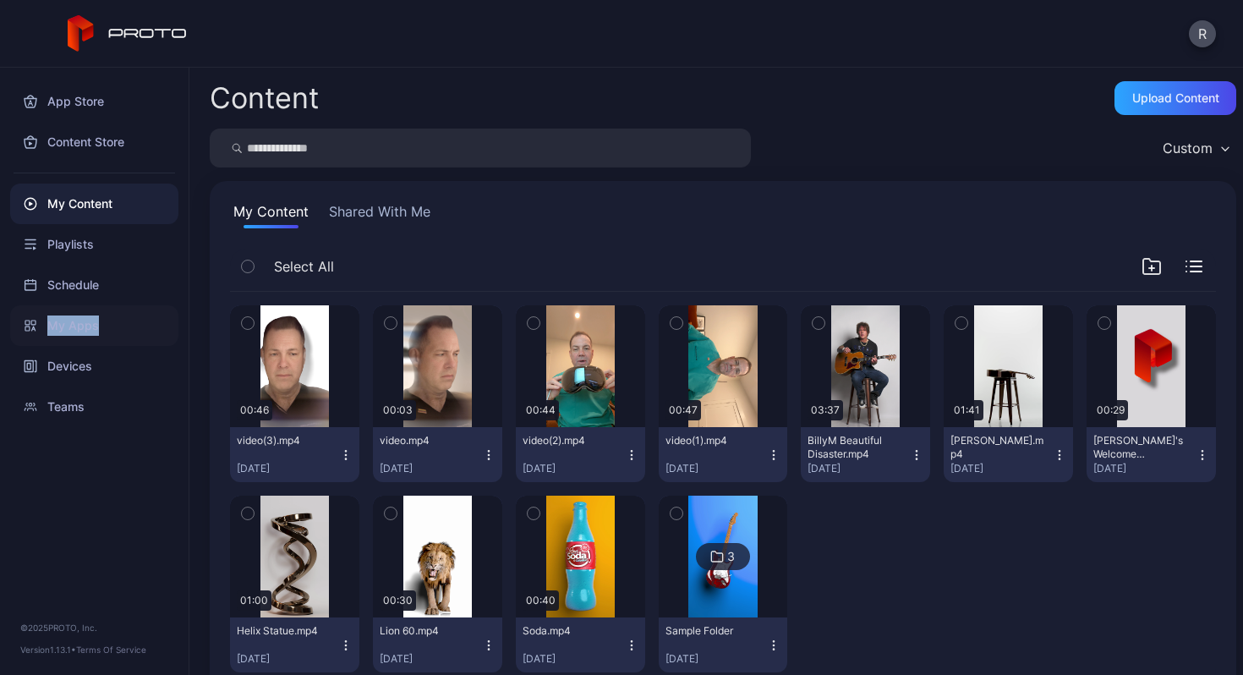
click at [92, 324] on div "My Apps" at bounding box center [94, 325] width 168 height 41
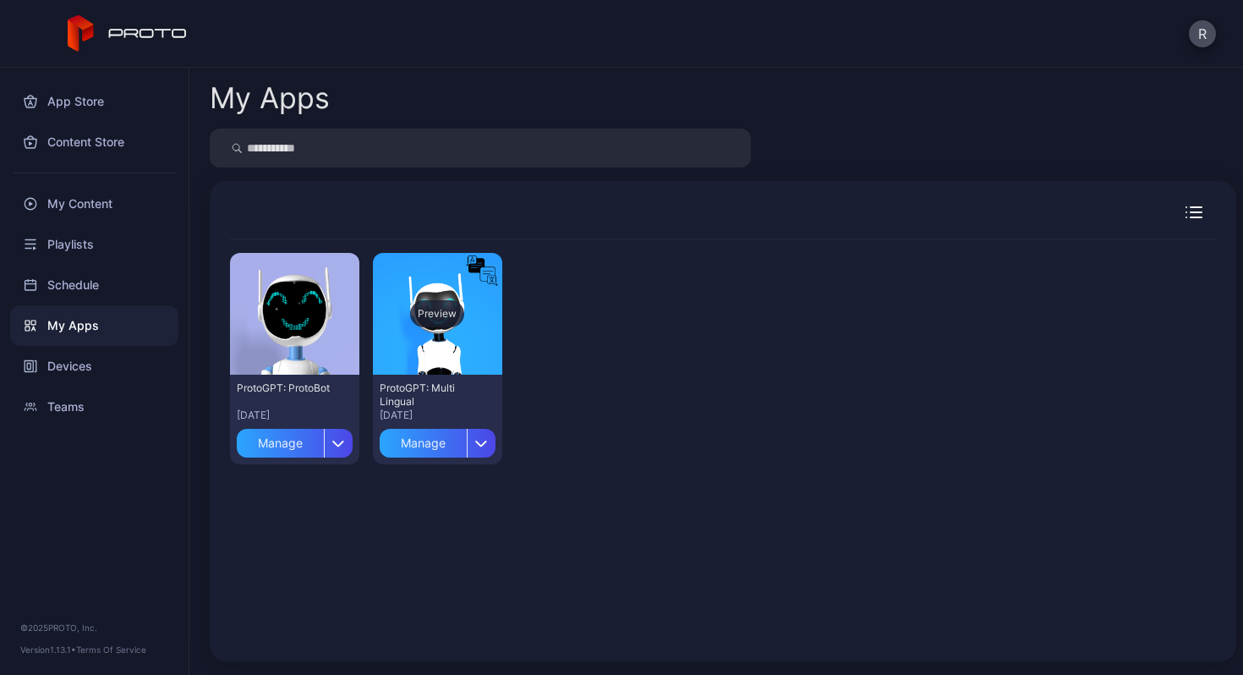
click at [432, 340] on div "Preview" at bounding box center [437, 314] width 129 height 122
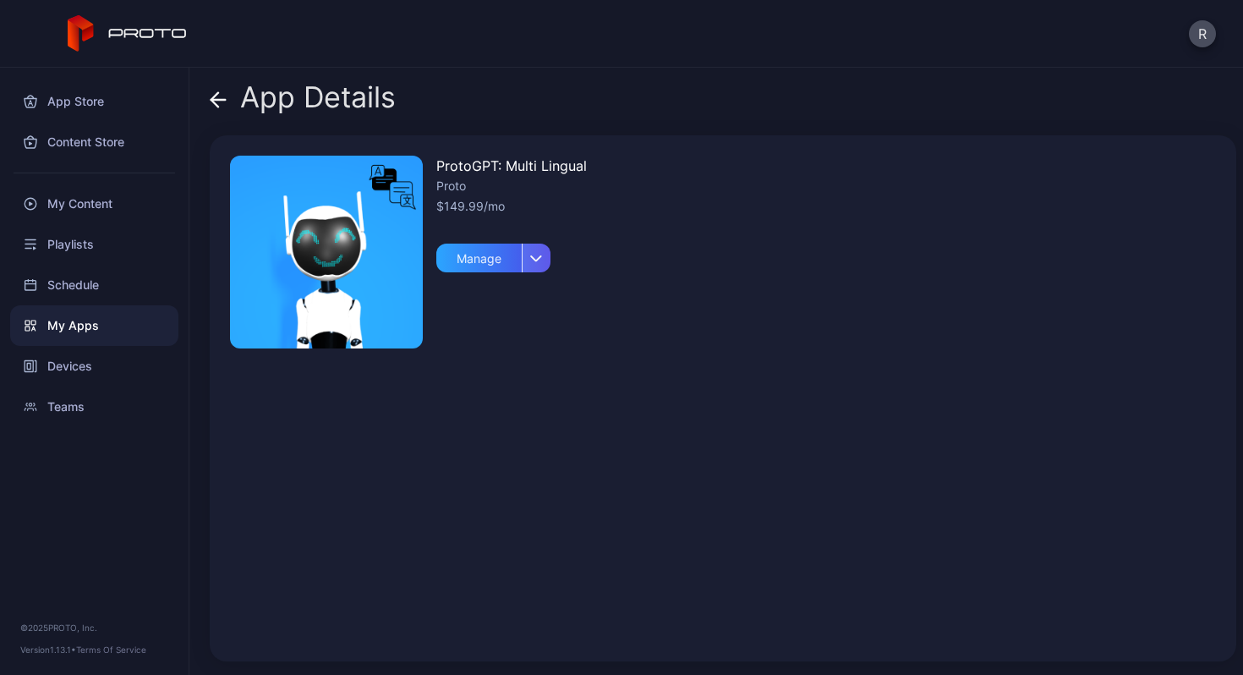
click at [545, 260] on div "button" at bounding box center [536, 258] width 29 height 29
click at [655, 255] on div "ProtoGPT: Multi Lingual Proto $149.99/mo Manage" at bounding box center [723, 398] width 1027 height 526
click at [223, 105] on icon at bounding box center [218, 99] width 17 height 17
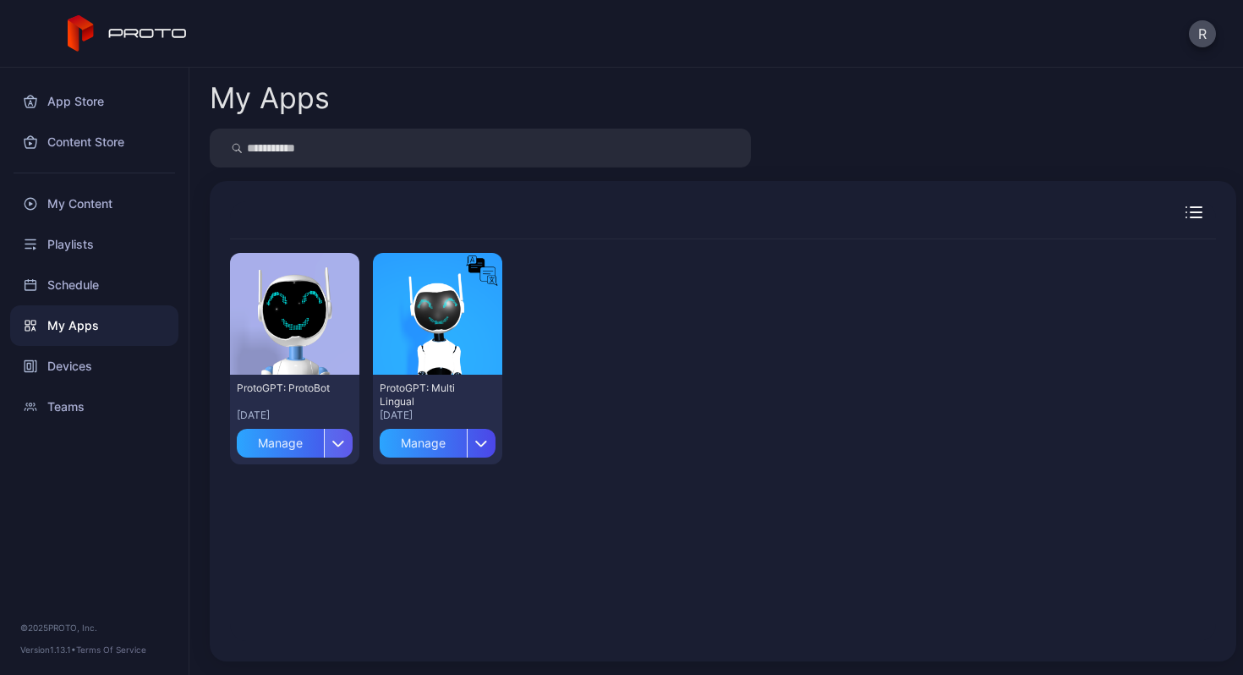
click at [337, 442] on icon "button" at bounding box center [338, 443] width 13 height 7
click at [310, 304] on div "Preview" at bounding box center [294, 313] width 54 height 27
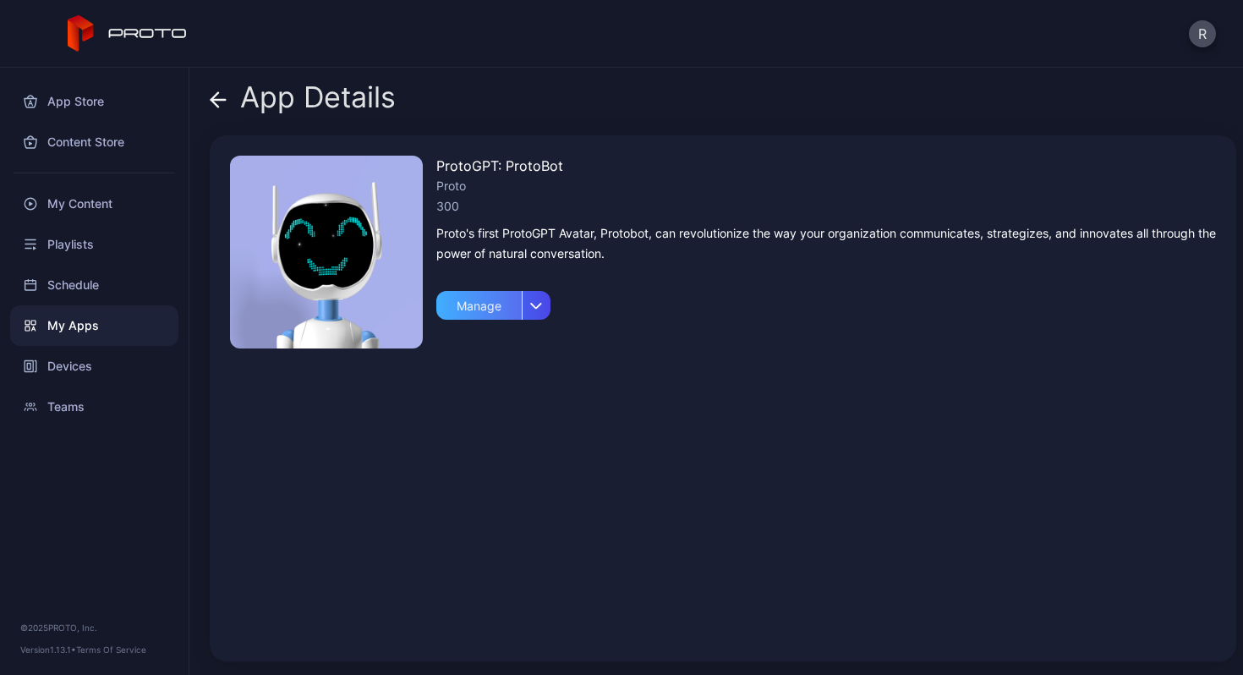
click at [485, 311] on div "Manage" at bounding box center [478, 305] width 85 height 29
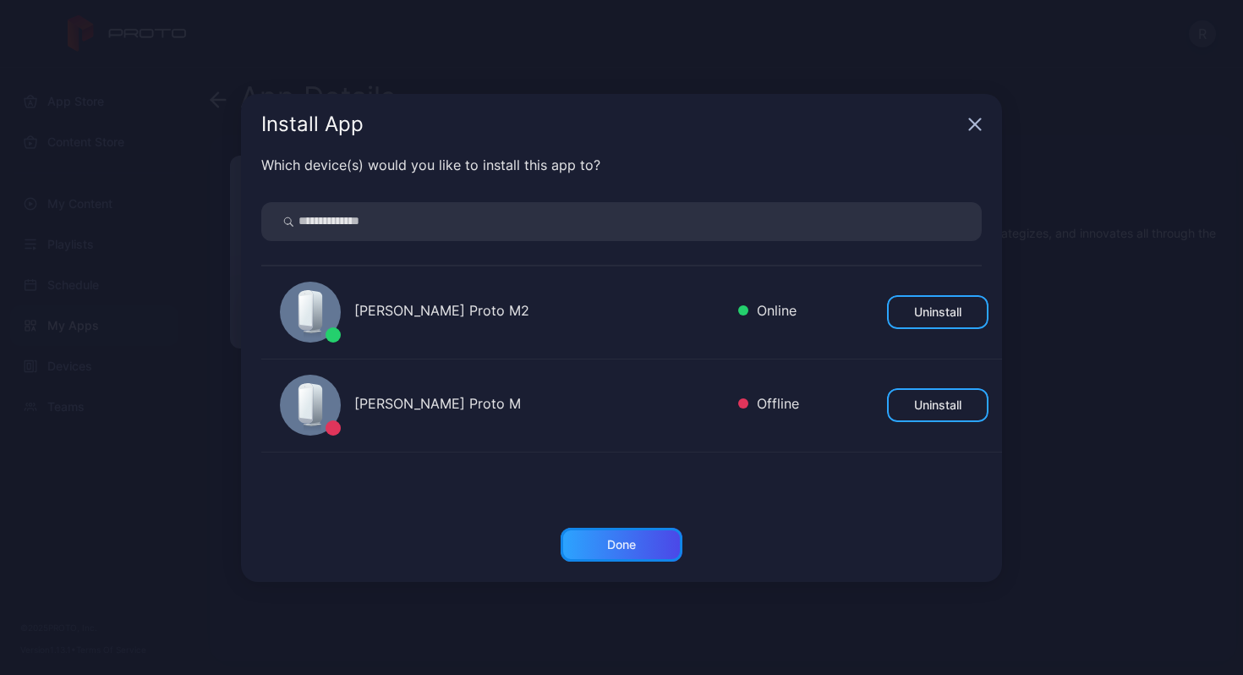
click at [635, 538] on div "Done" at bounding box center [621, 545] width 29 height 14
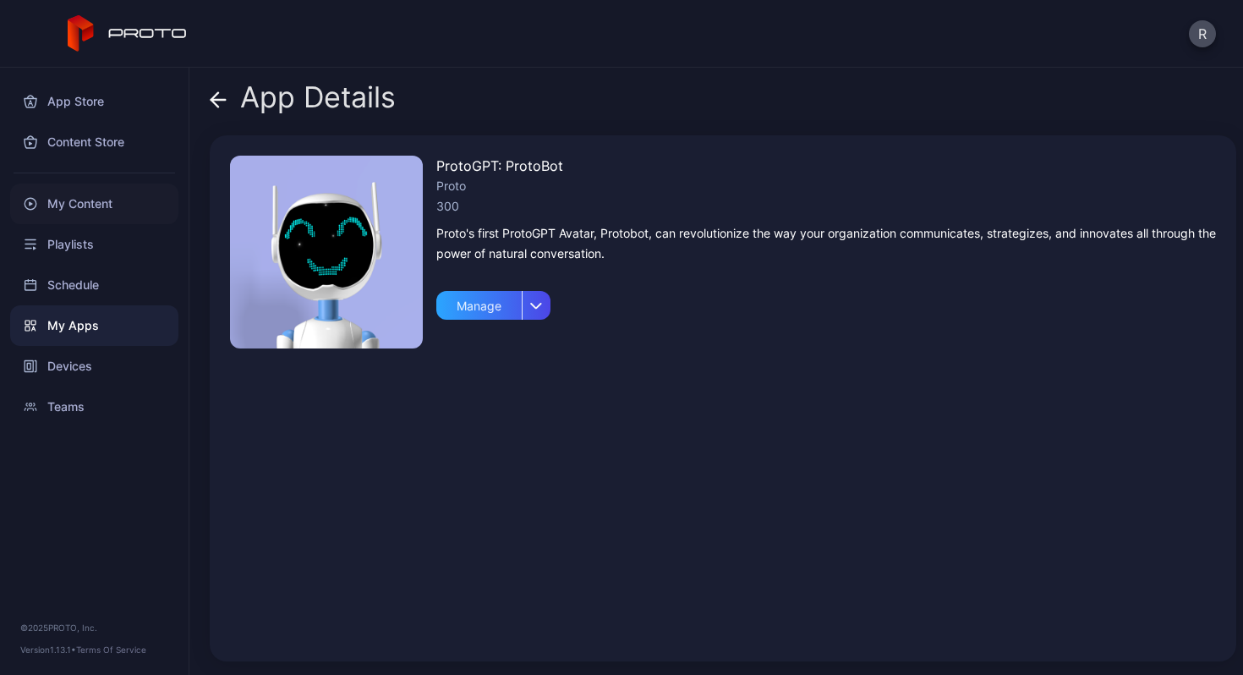
click at [112, 203] on div "My Content" at bounding box center [94, 203] width 168 height 41
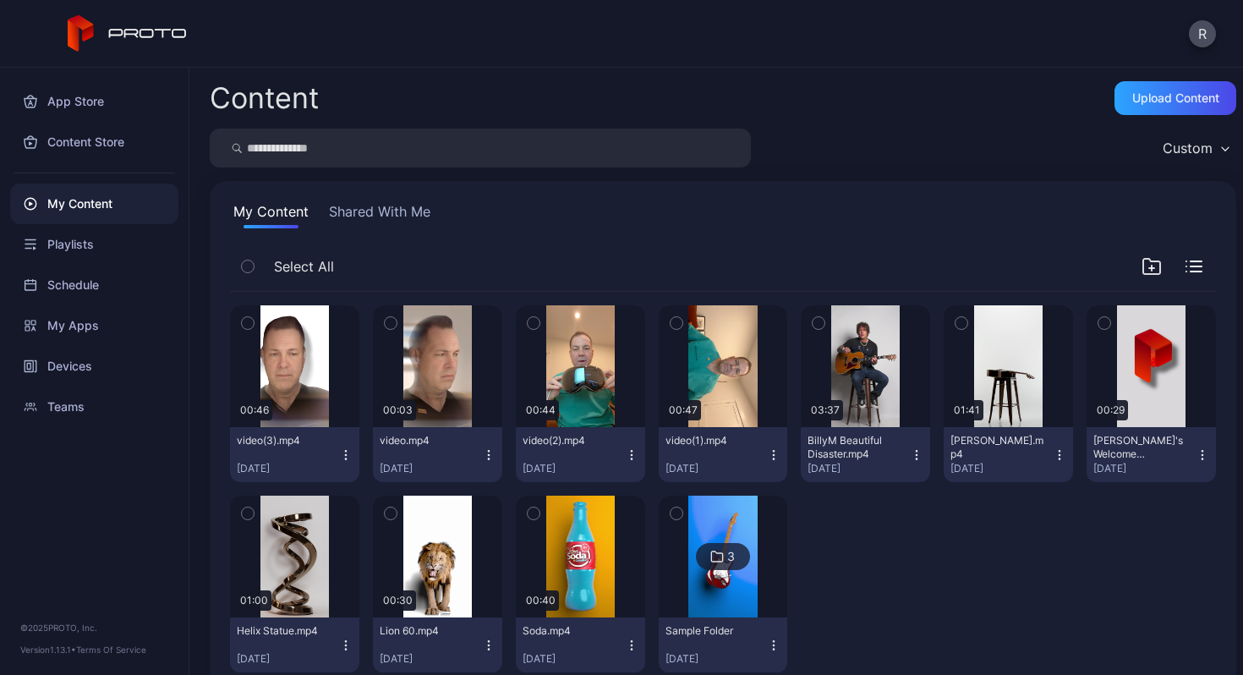
click at [377, 218] on button "Shared With Me" at bounding box center [380, 214] width 108 height 27
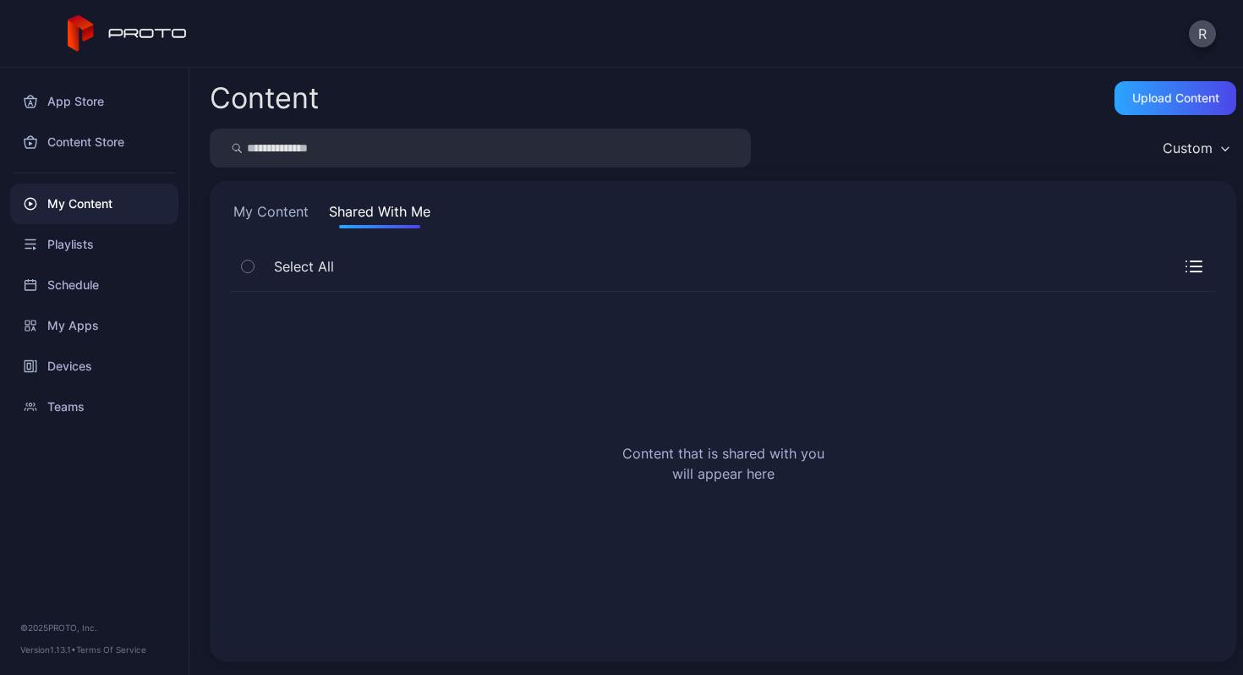
click at [278, 216] on button "My Content" at bounding box center [271, 214] width 82 height 27
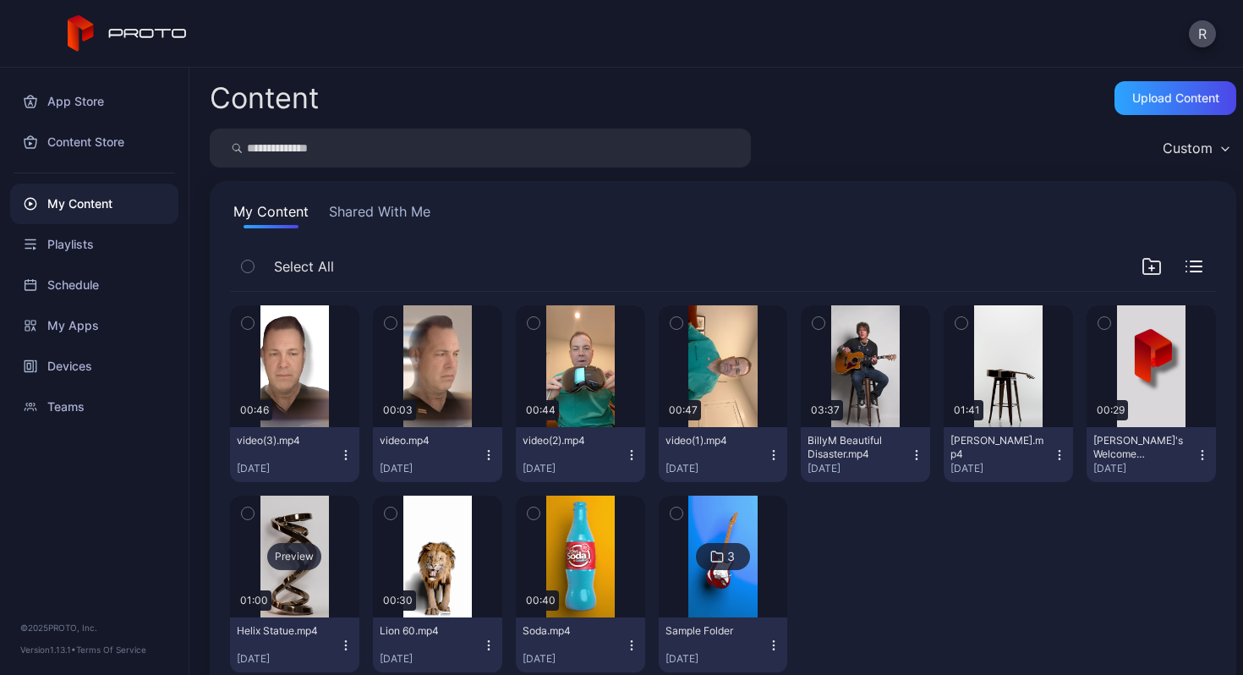
scroll to position [45, 0]
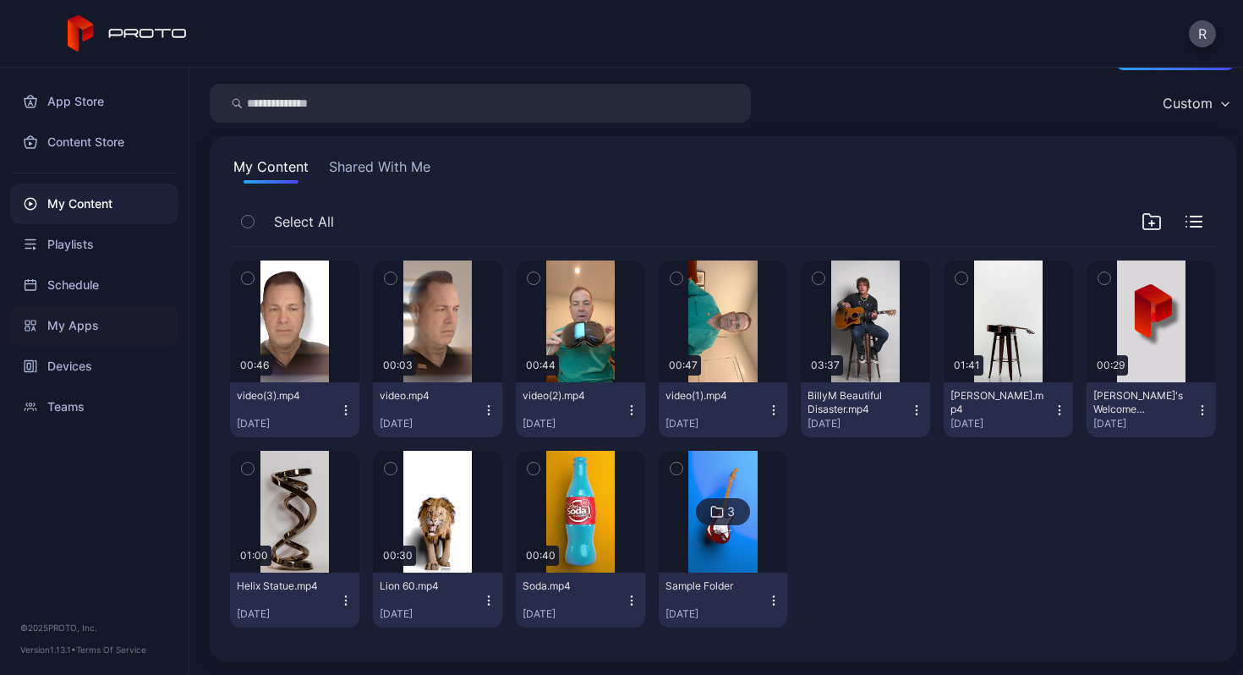
click at [67, 330] on div "My Apps" at bounding box center [94, 325] width 168 height 41
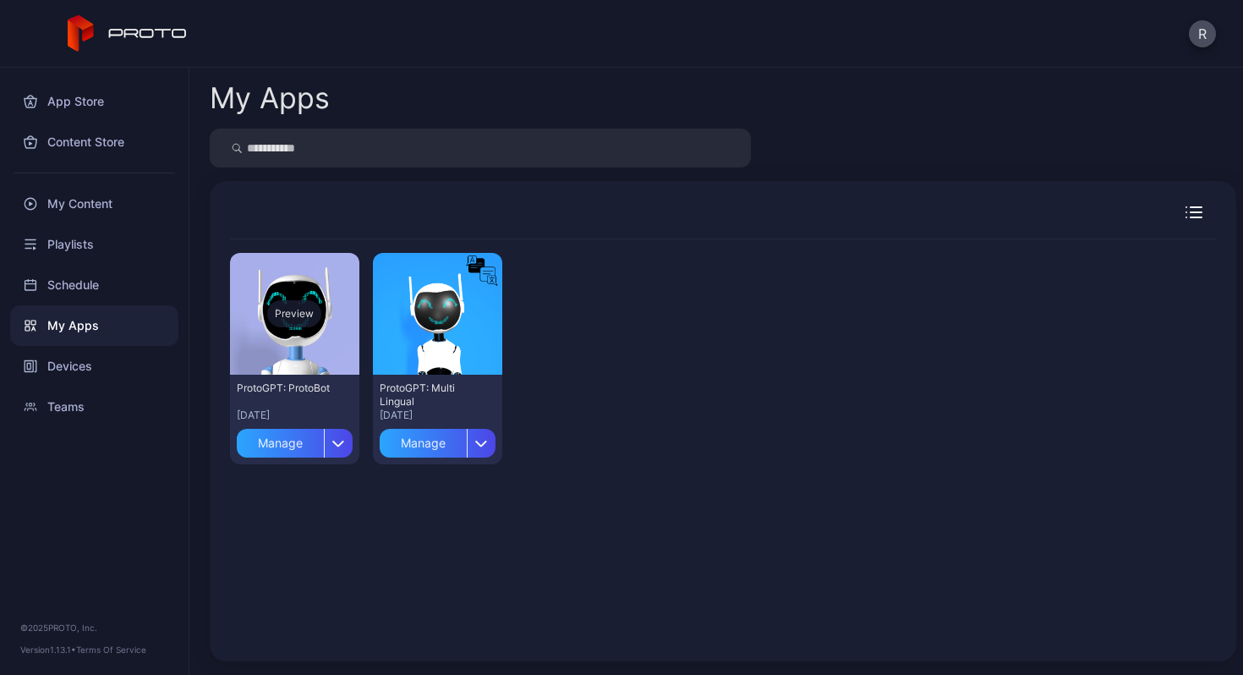
click at [263, 338] on div "Preview" at bounding box center [294, 314] width 129 height 122
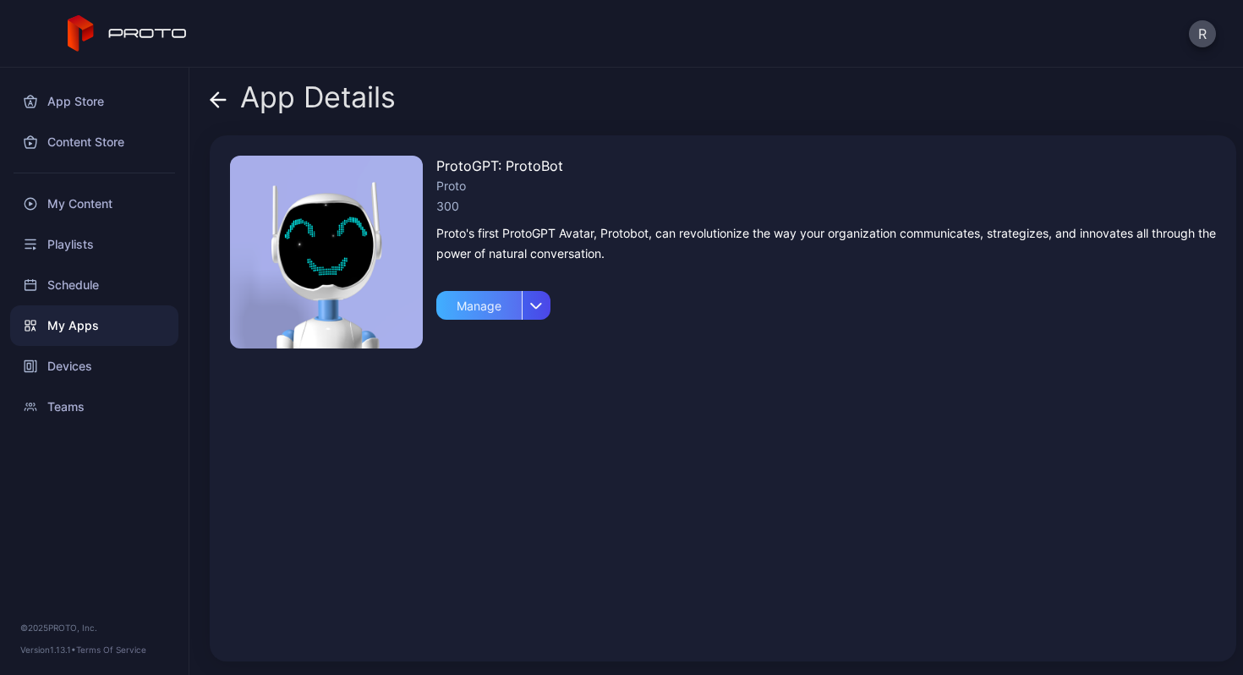
click at [463, 306] on div "Manage" at bounding box center [478, 305] width 85 height 29
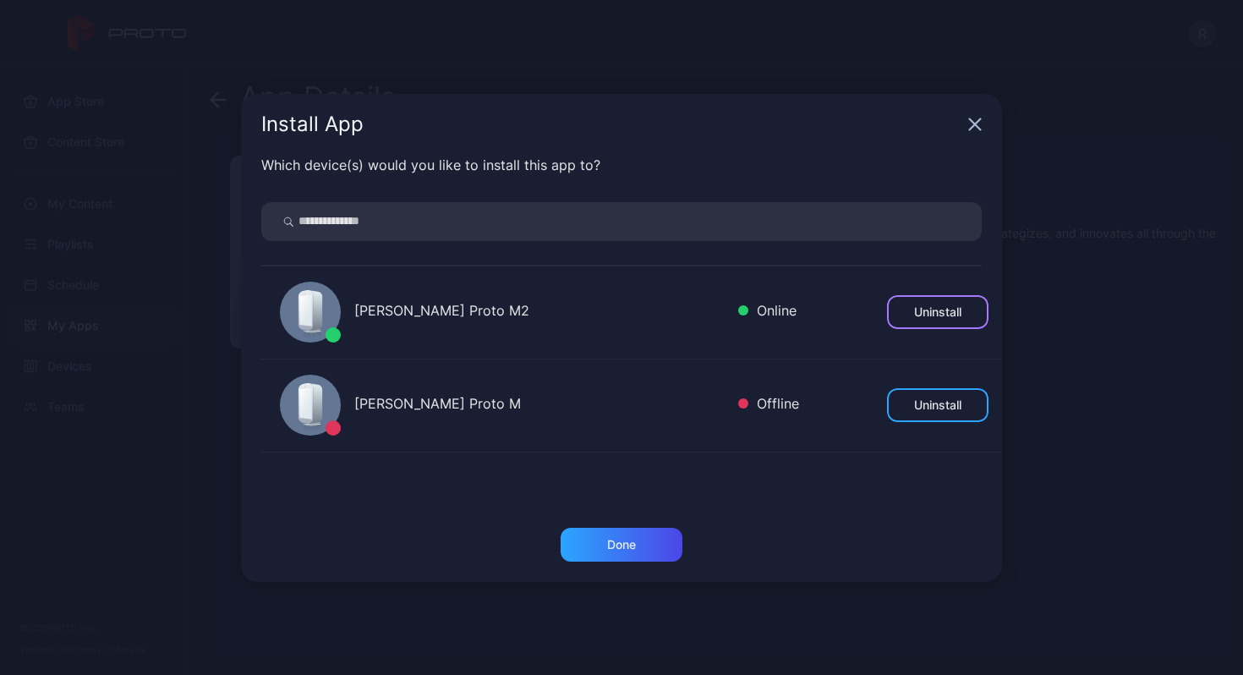
click at [922, 311] on div "Uninstall" at bounding box center [937, 312] width 47 height 14
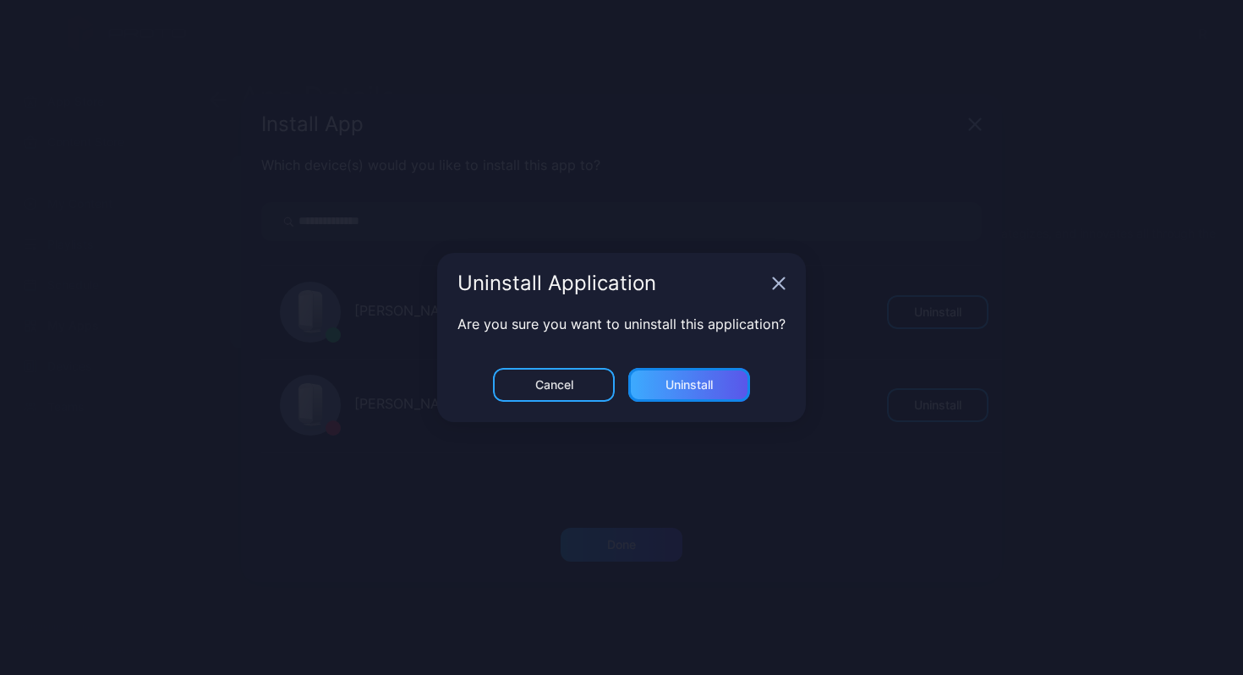
click at [698, 389] on div "Uninstall" at bounding box center [688, 385] width 47 height 14
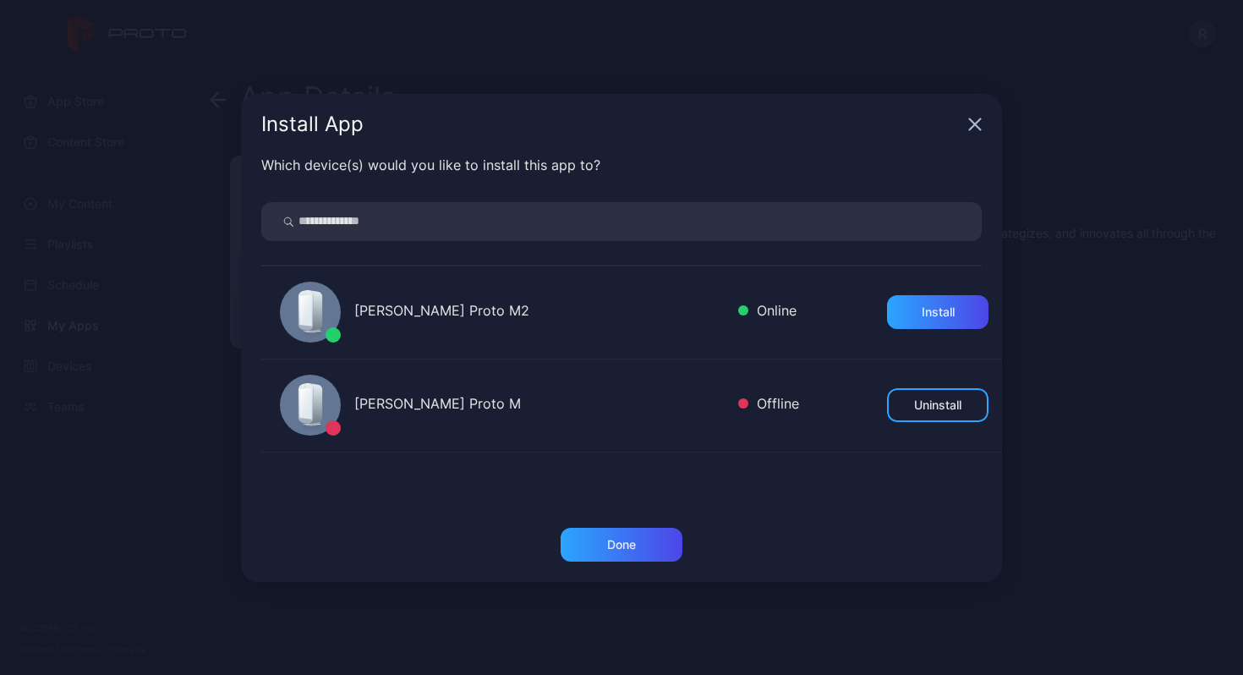
click at [517, 316] on div "[PERSON_NAME] Proto M2" at bounding box center [539, 312] width 370 height 25
click at [314, 317] on icon at bounding box center [316, 310] width 14 height 41
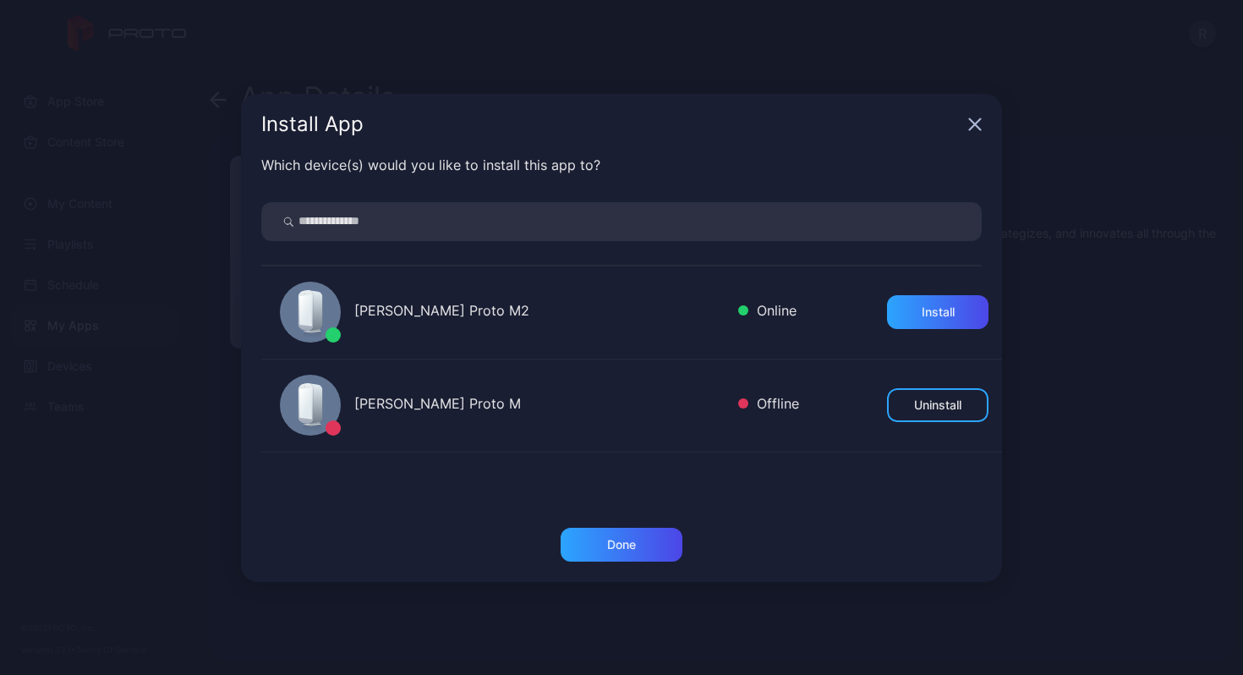
click at [314, 317] on icon at bounding box center [316, 310] width 14 height 41
click at [922, 305] on div "Install" at bounding box center [938, 312] width 33 height 14
click at [626, 553] on div "Done" at bounding box center [622, 545] width 122 height 34
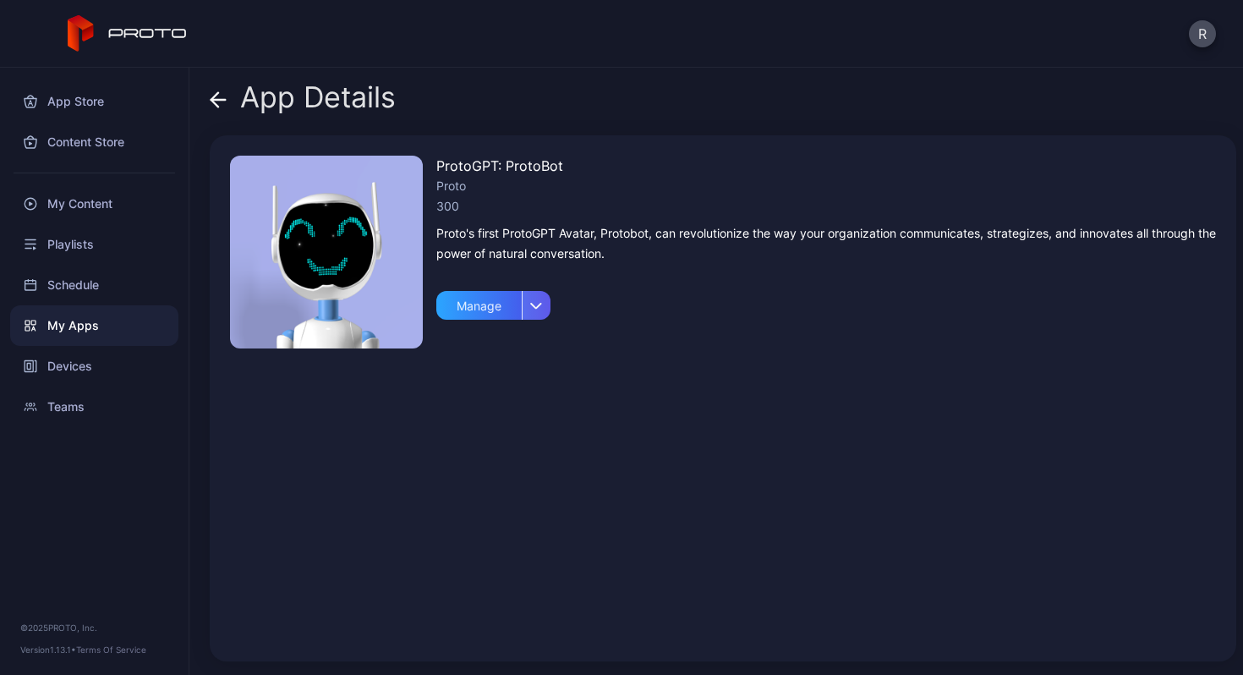
click at [540, 309] on div "button" at bounding box center [536, 305] width 29 height 29
click at [90, 361] on div "Devices" at bounding box center [94, 366] width 168 height 41
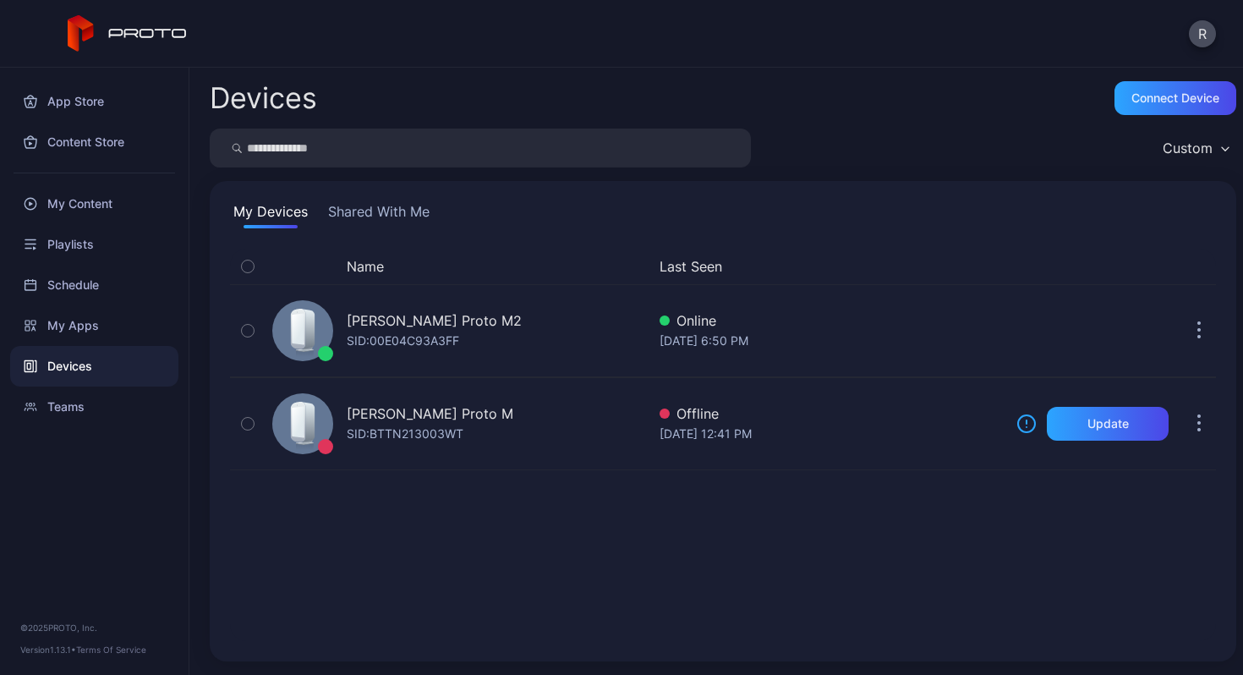
click at [617, 54] on div "R" at bounding box center [621, 34] width 1243 height 68
